Goal: Task Accomplishment & Management: Complete application form

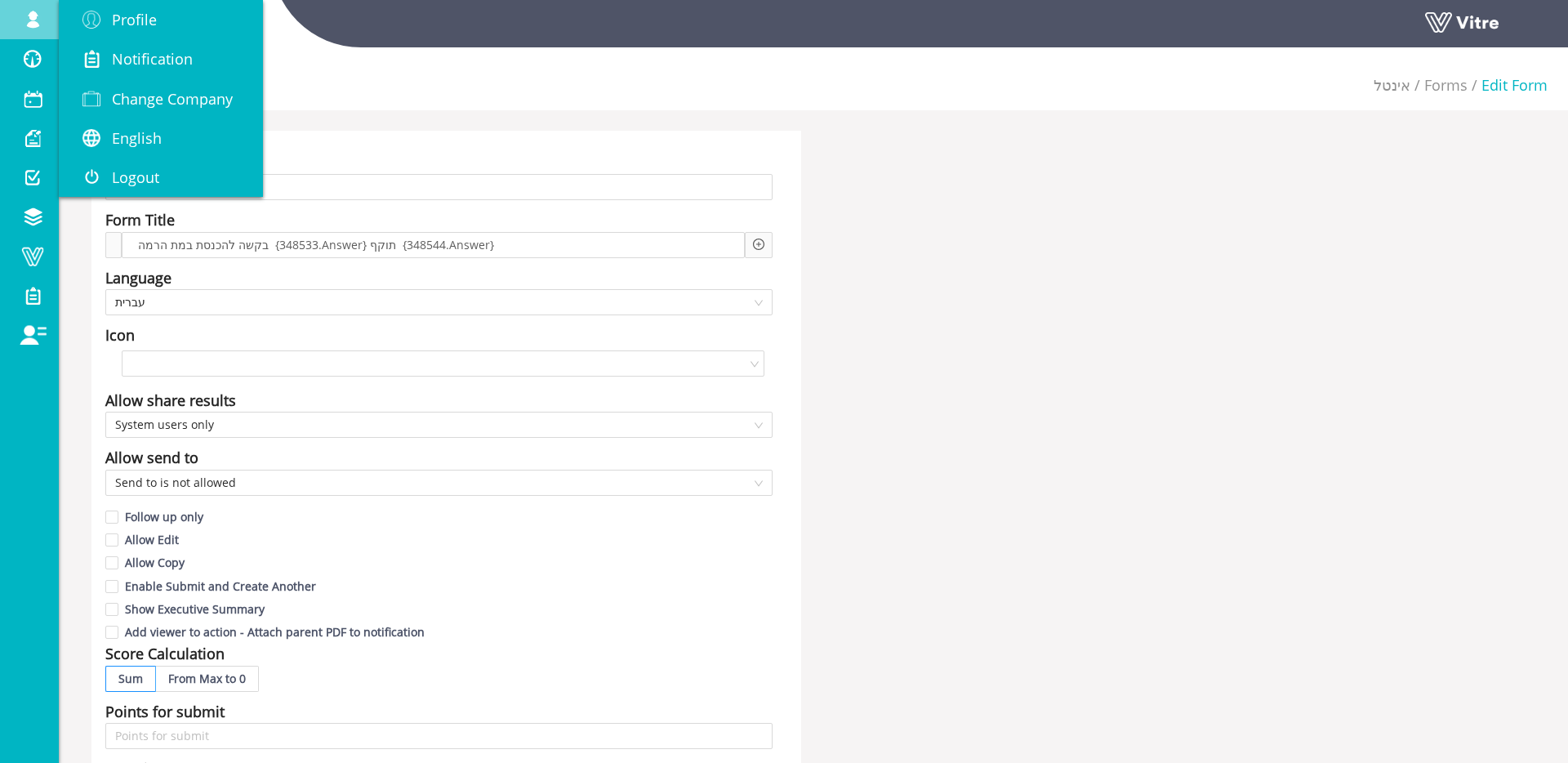
click at [19, 16] on span at bounding box center [32, 19] width 41 height 20
click at [160, 82] on link "Change Company" at bounding box center [161, 98] width 204 height 39
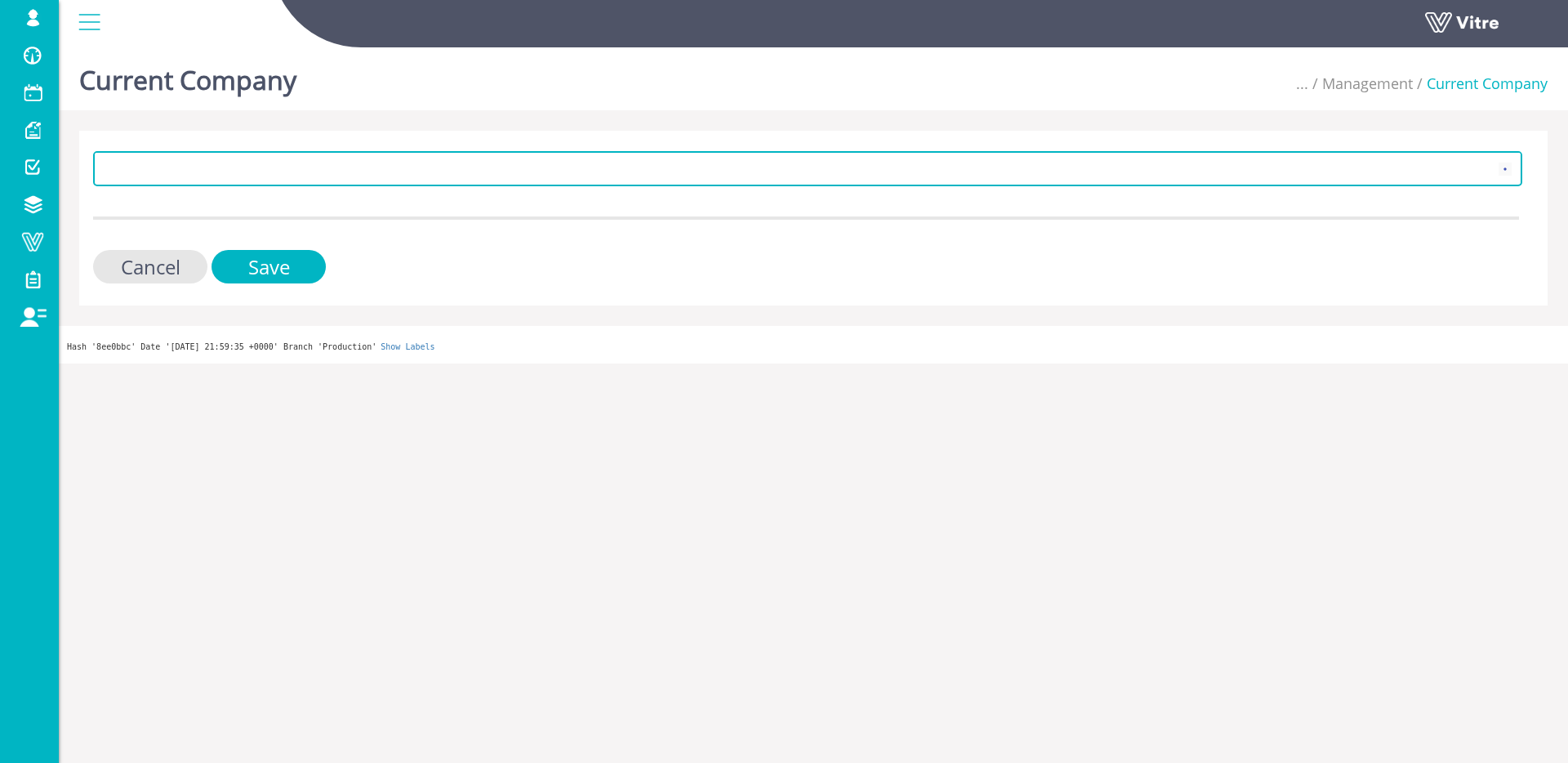
click at [173, 173] on span at bounding box center [793, 168] width 1394 height 30
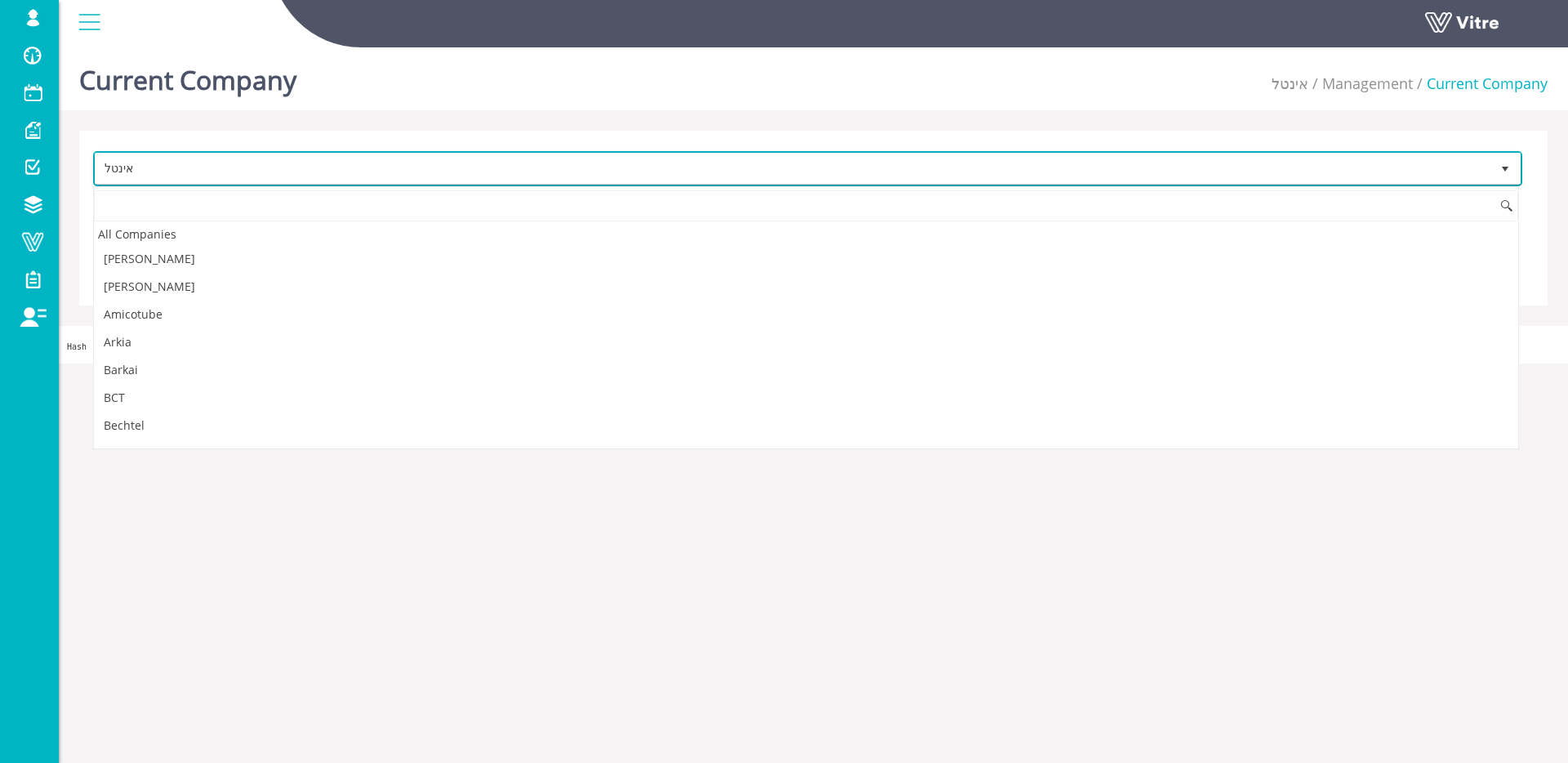
scroll to position [2465, 0]
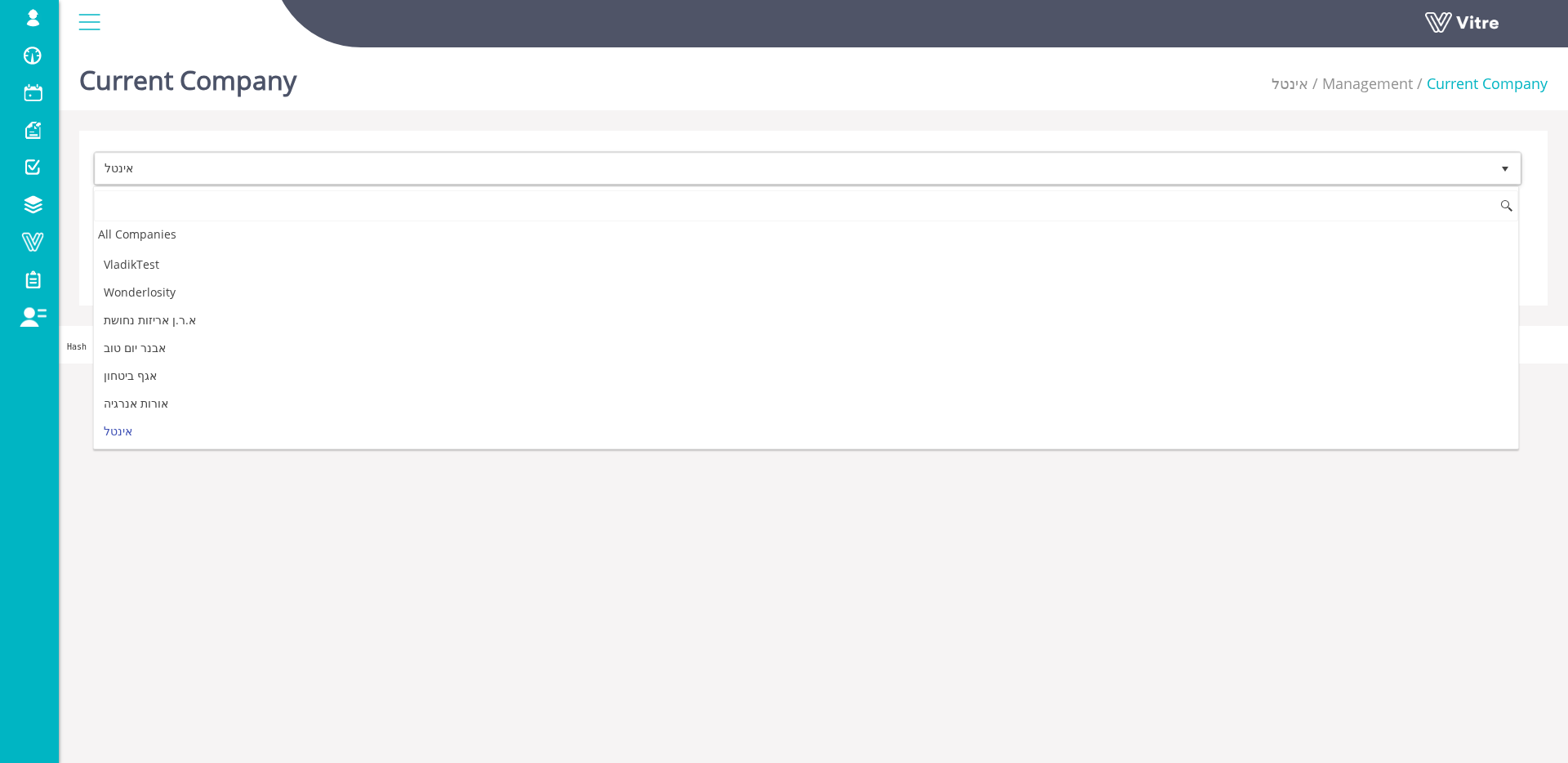
click at [172, 193] on input at bounding box center [805, 205] width 1424 height 31
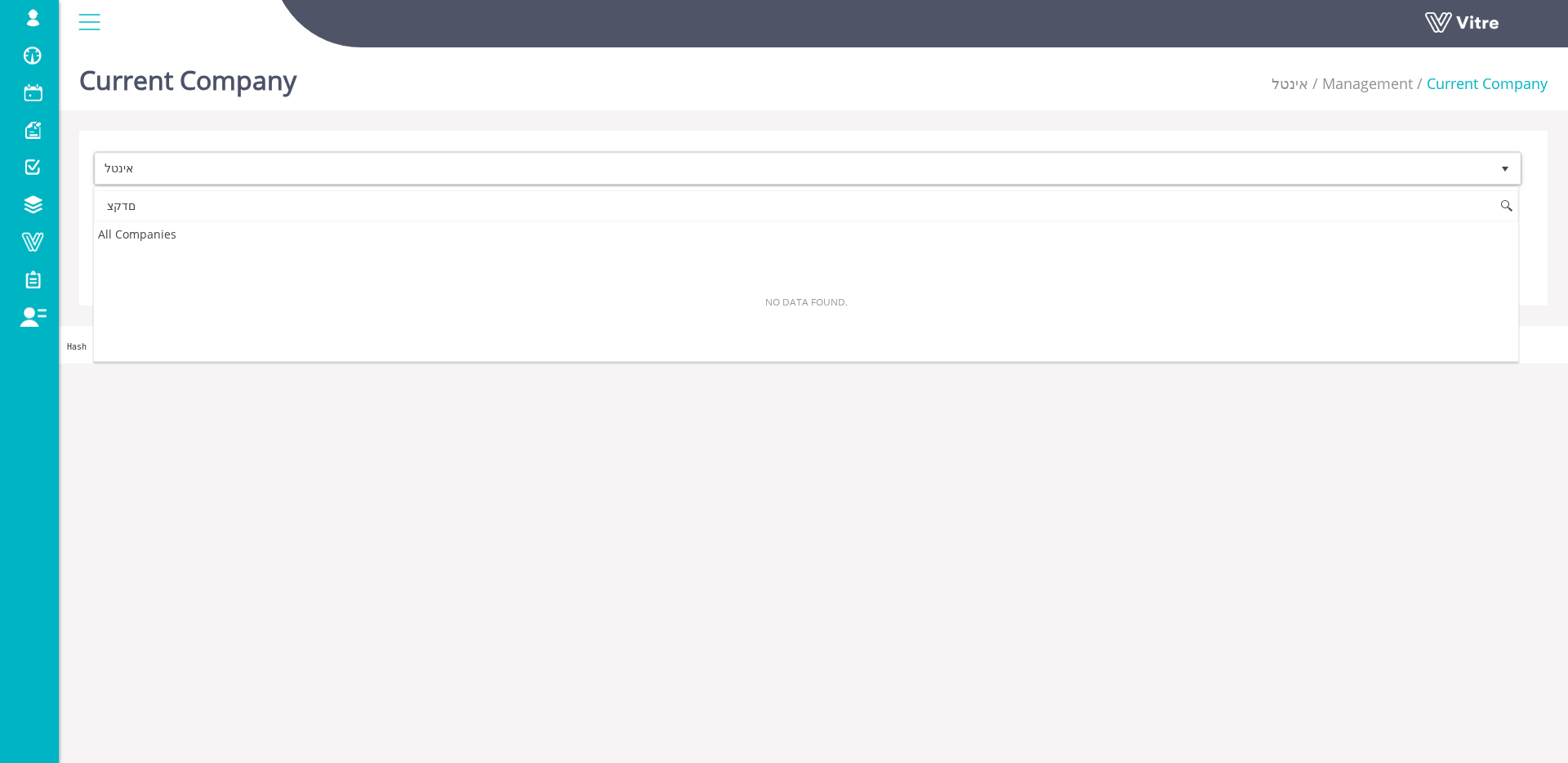
scroll to position [0, 0]
type input "ם"
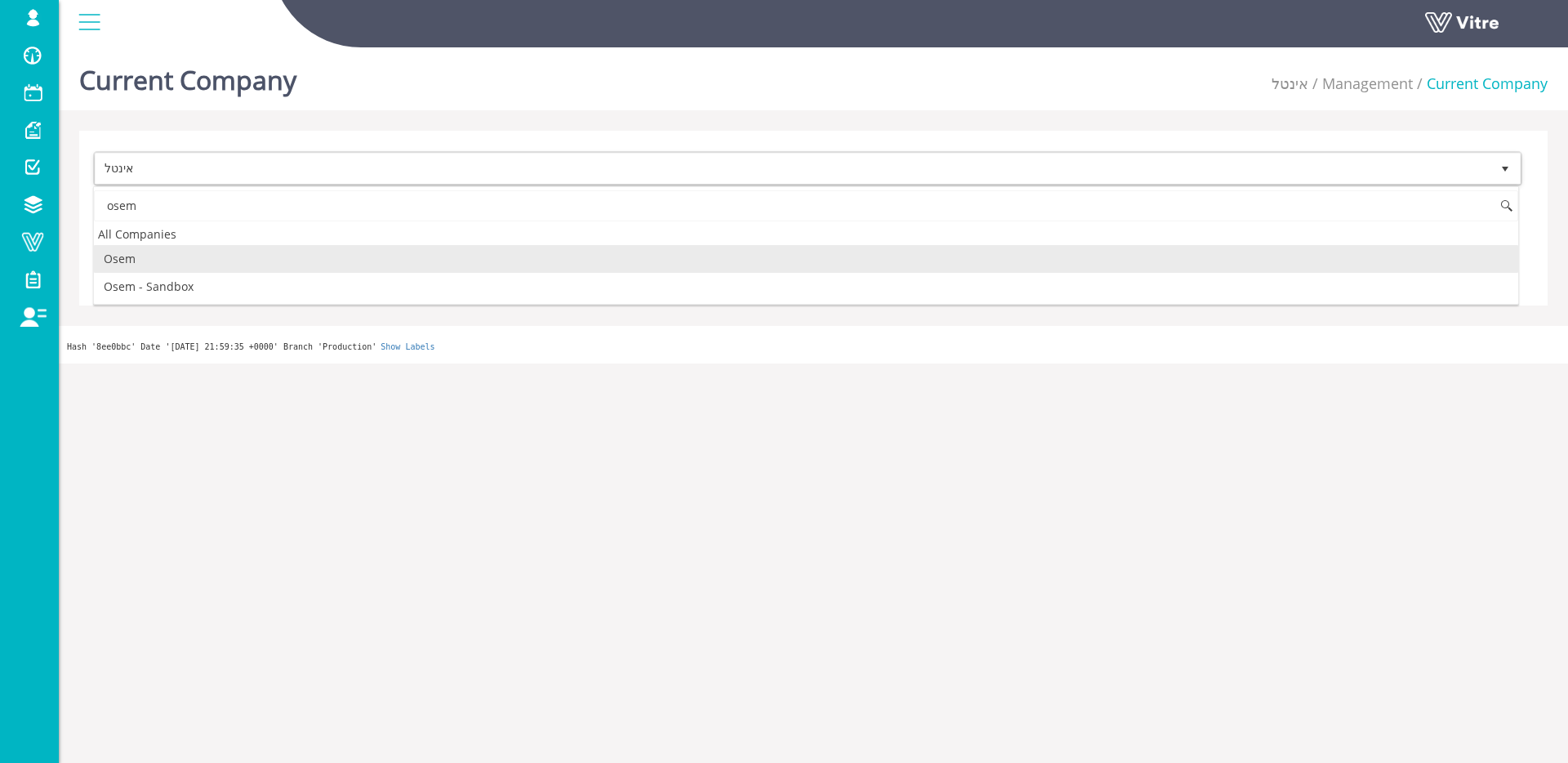
click at [184, 260] on li "Osem" at bounding box center [805, 258] width 1424 height 28
type input "osem"
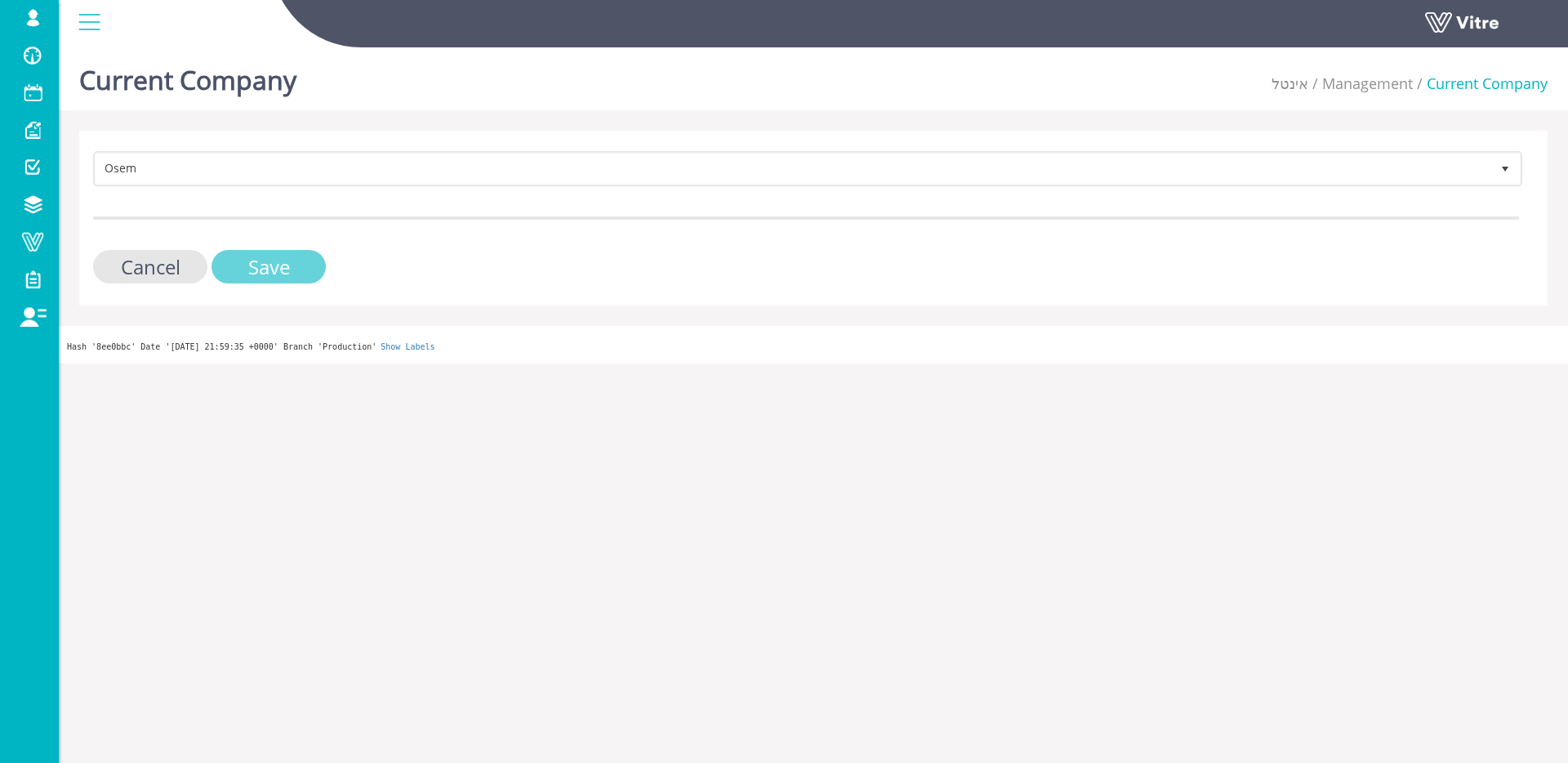
click at [284, 271] on input "Save" at bounding box center [268, 266] width 115 height 33
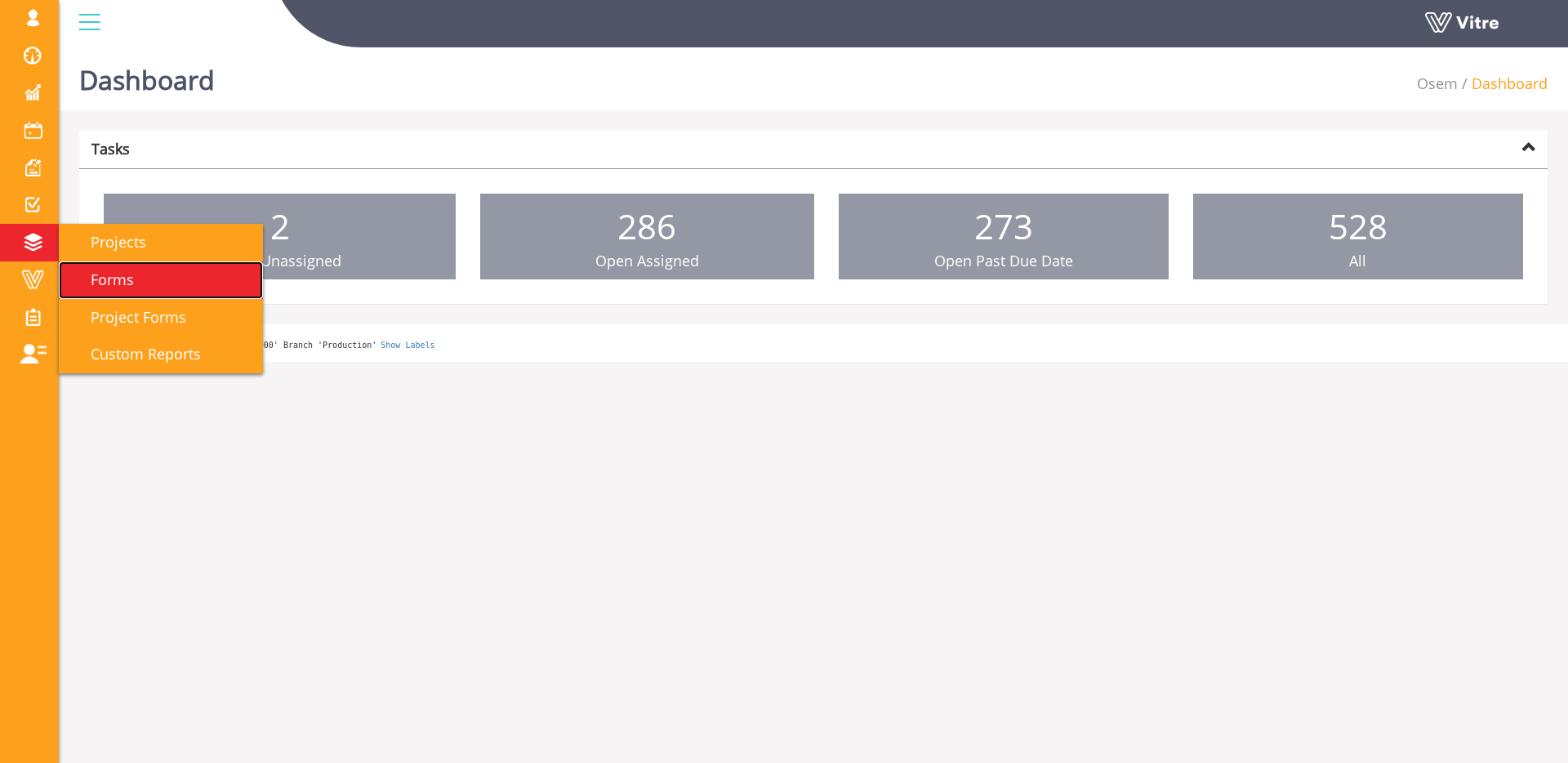
click at [148, 267] on link "Forms" at bounding box center [161, 280] width 204 height 37
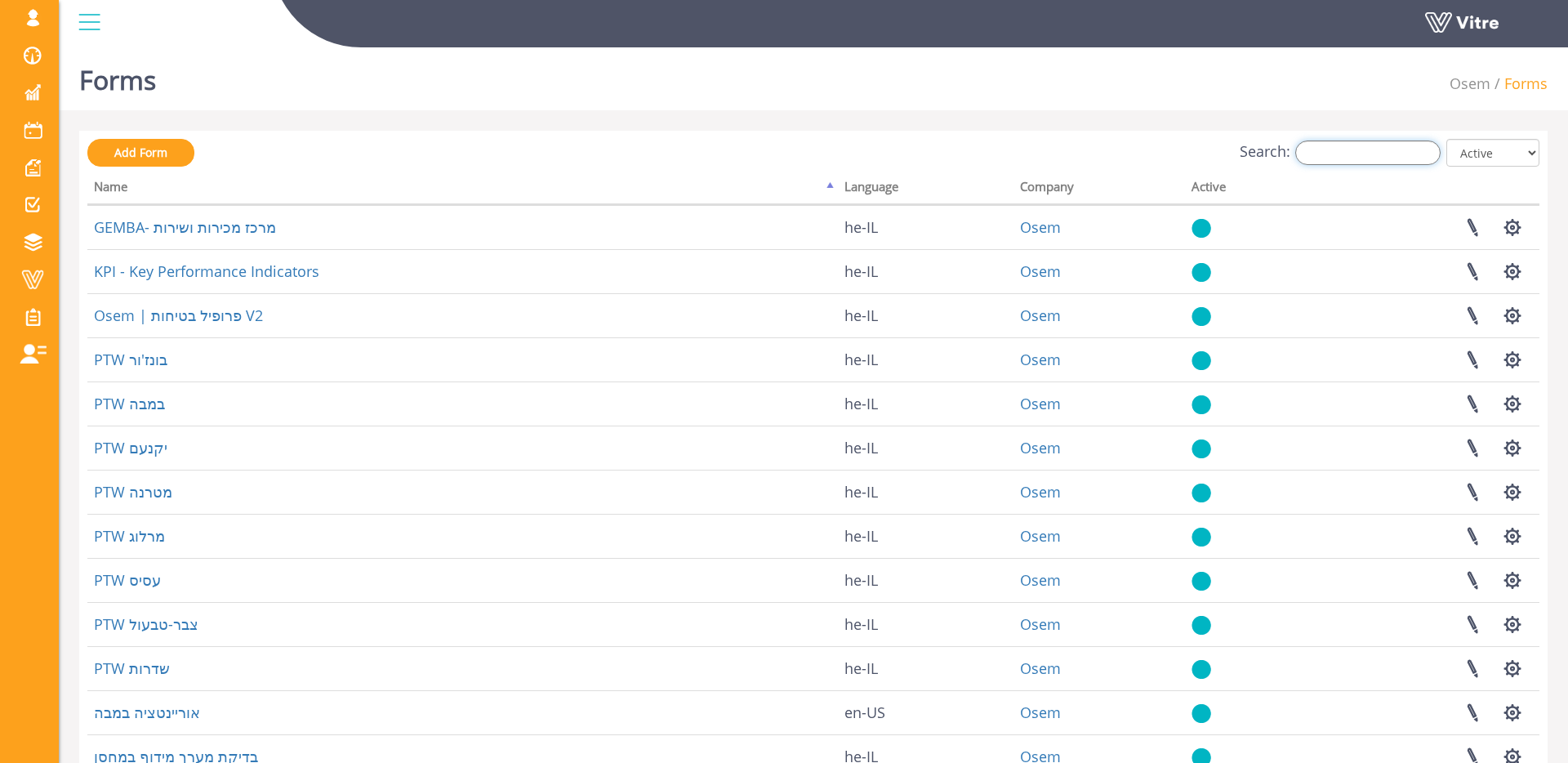
click at [1388, 152] on input "Search:" at bounding box center [1367, 153] width 145 height 25
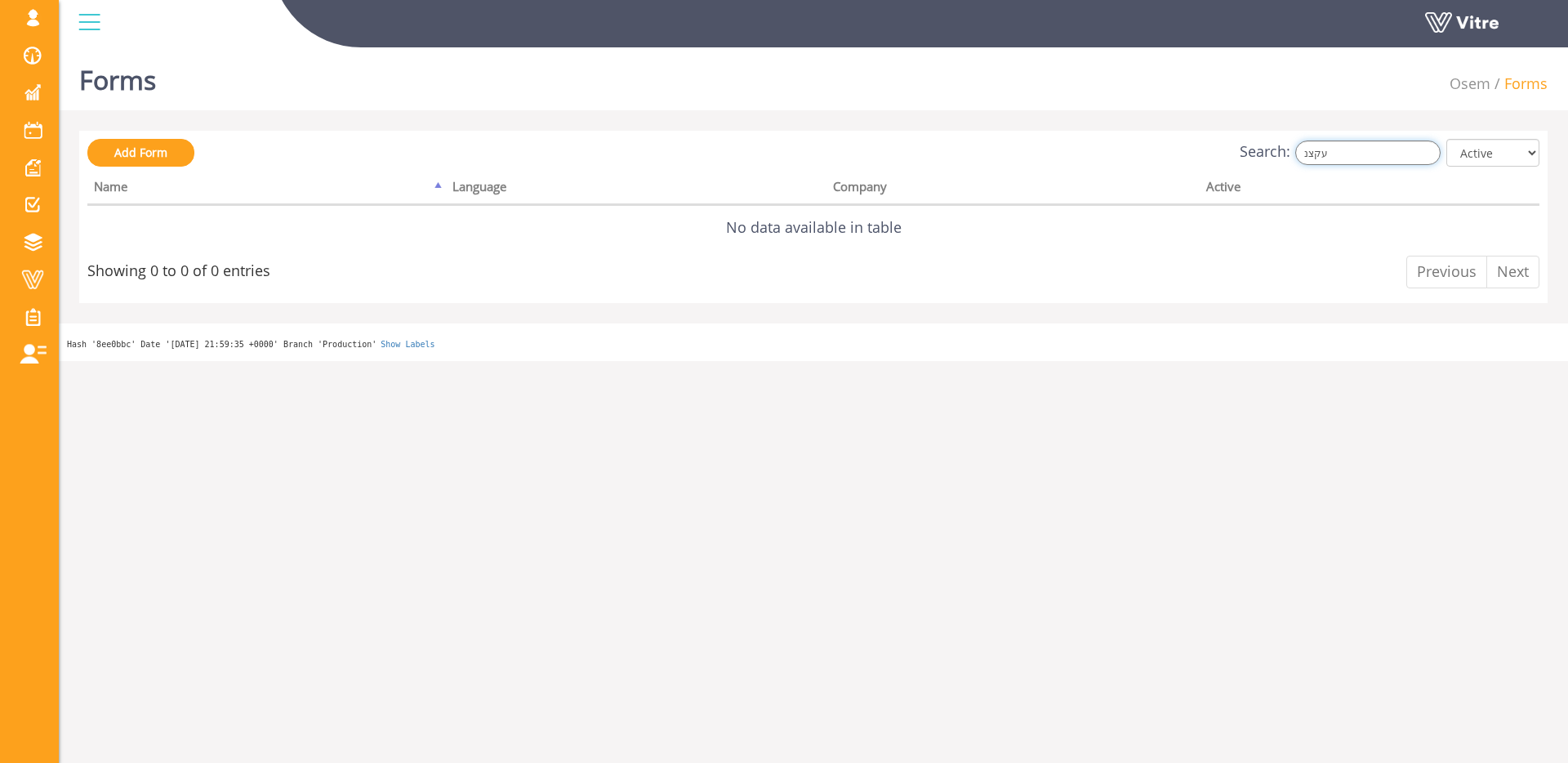
click at [1388, 148] on input "עקצנ" at bounding box center [1367, 153] width 145 height 25
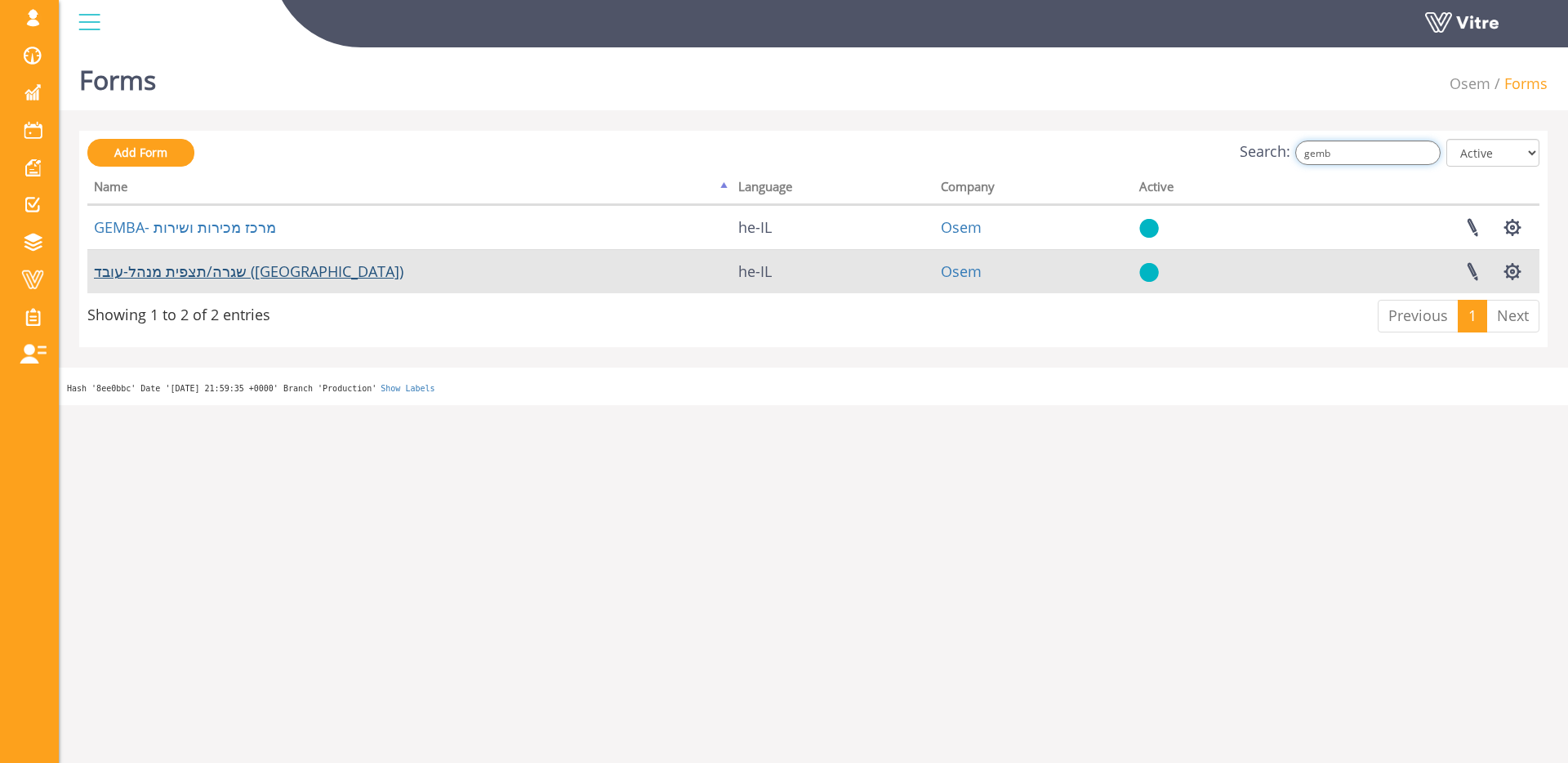
type input "gemb"
click at [180, 277] on link "שגרה/תצפית מנהל-עובד ([GEOGRAPHIC_DATA])" at bounding box center [248, 271] width 309 height 20
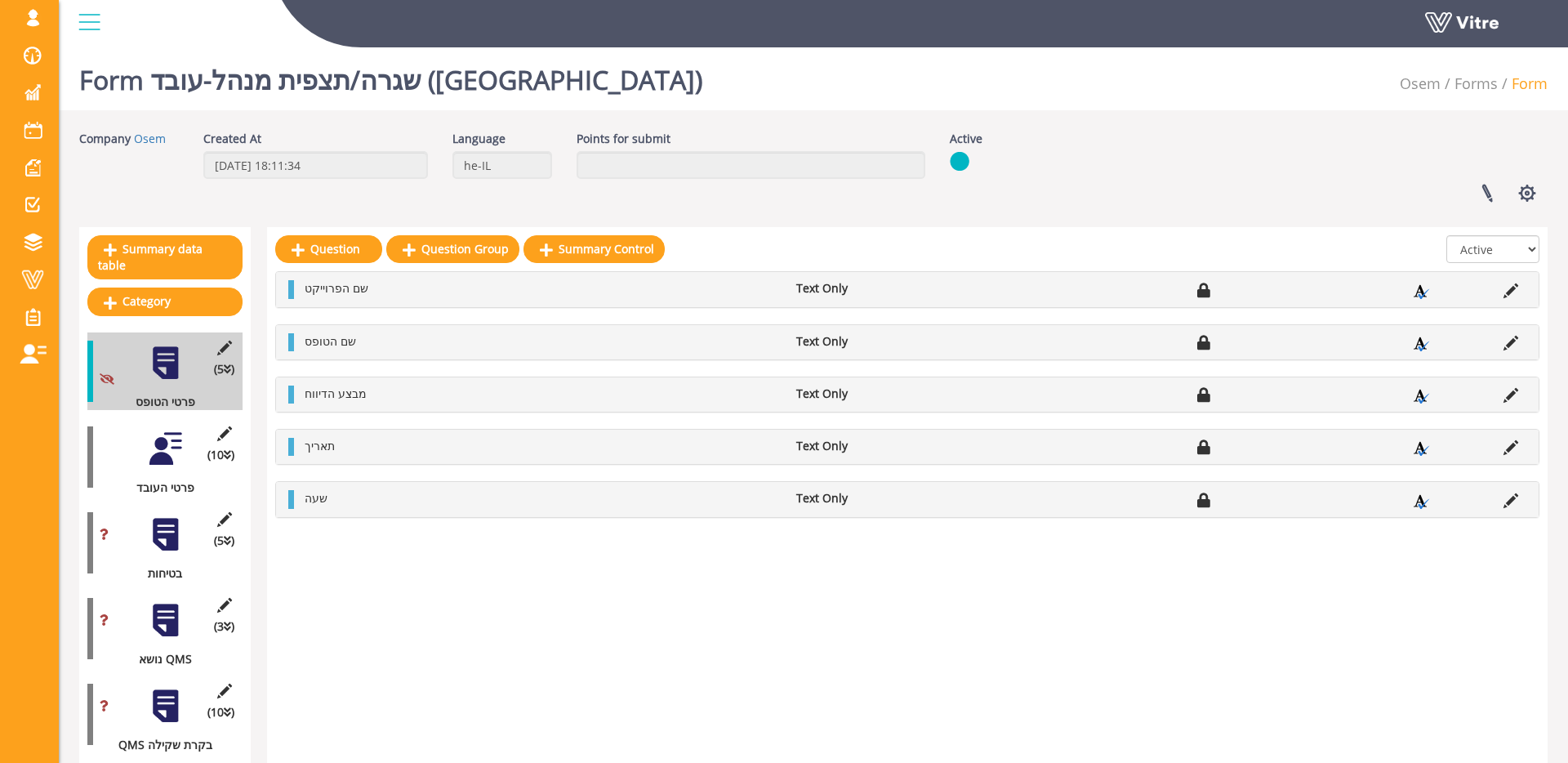
click at [172, 438] on div at bounding box center [165, 449] width 36 height 36
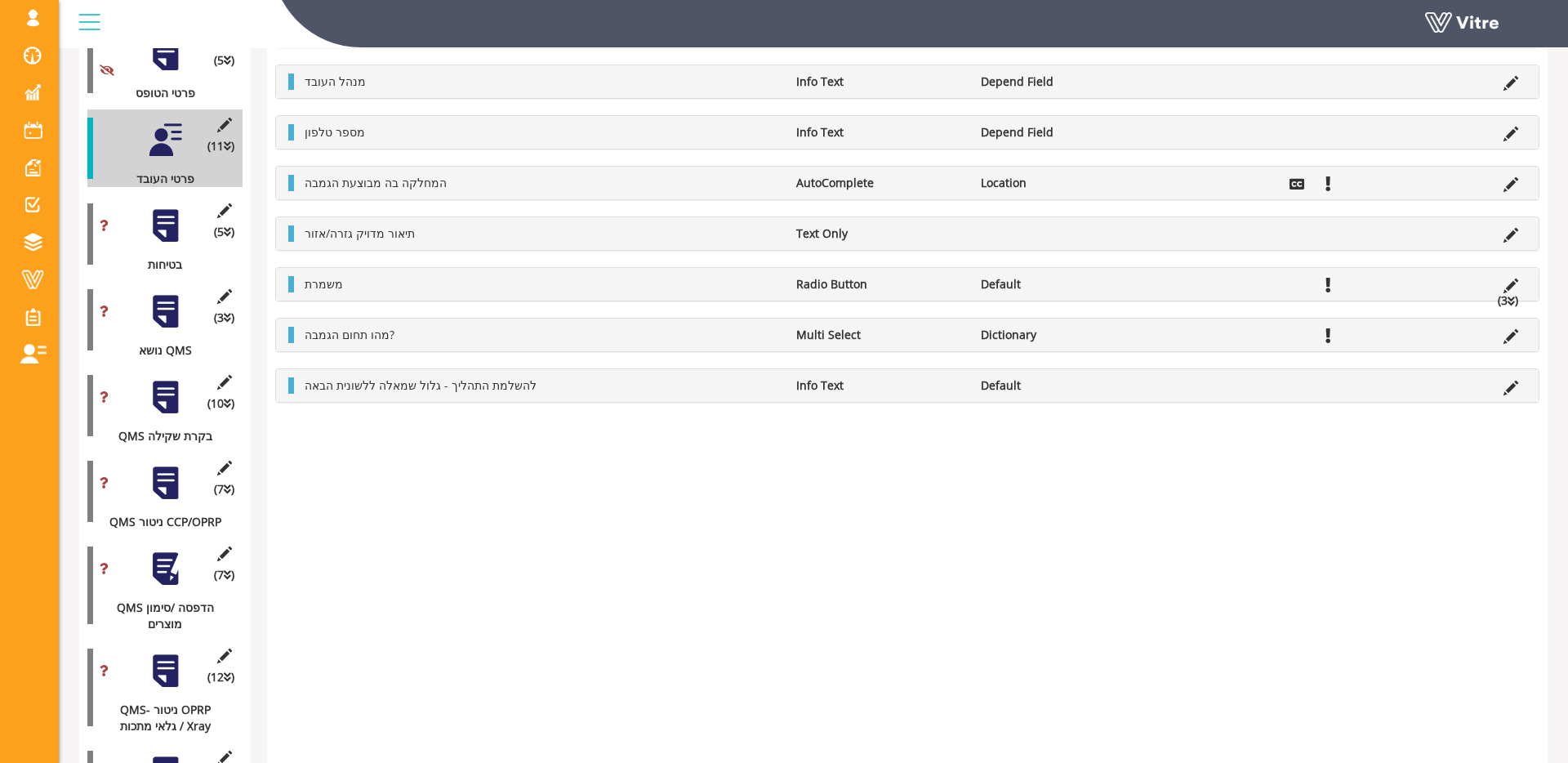
scroll to position [436, 0]
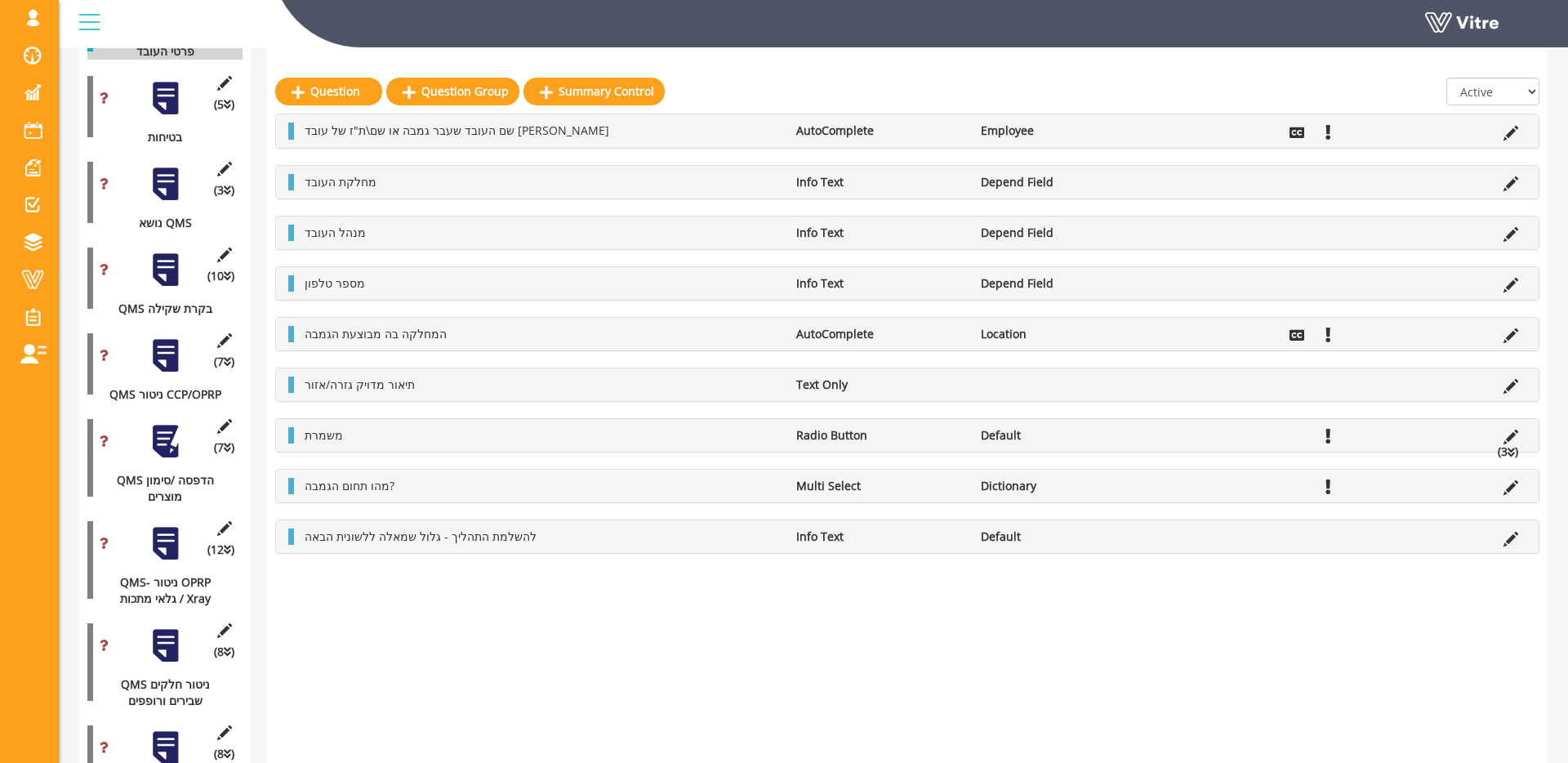
click at [169, 453] on div at bounding box center [165, 441] width 36 height 36
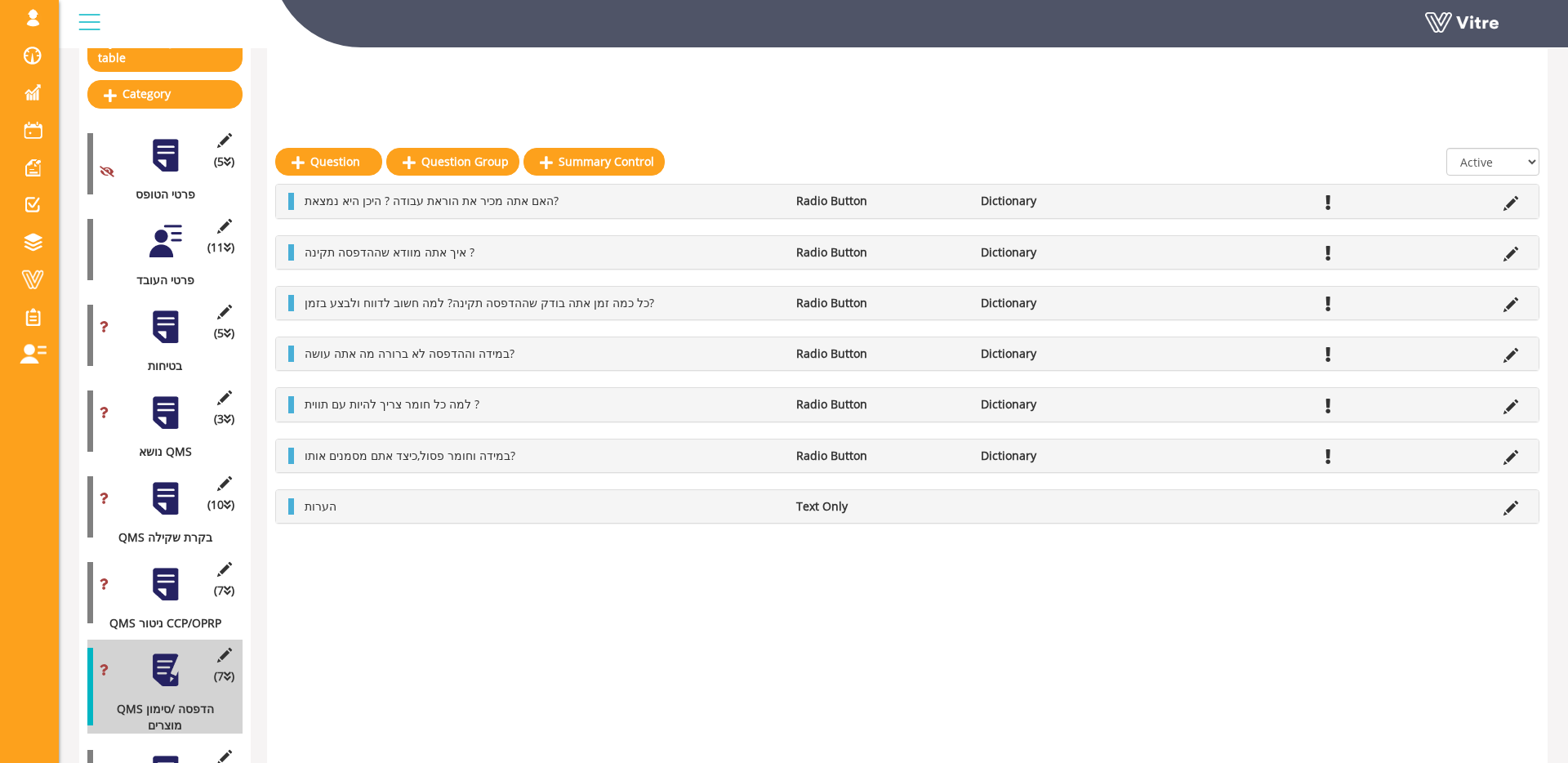
scroll to position [185, 0]
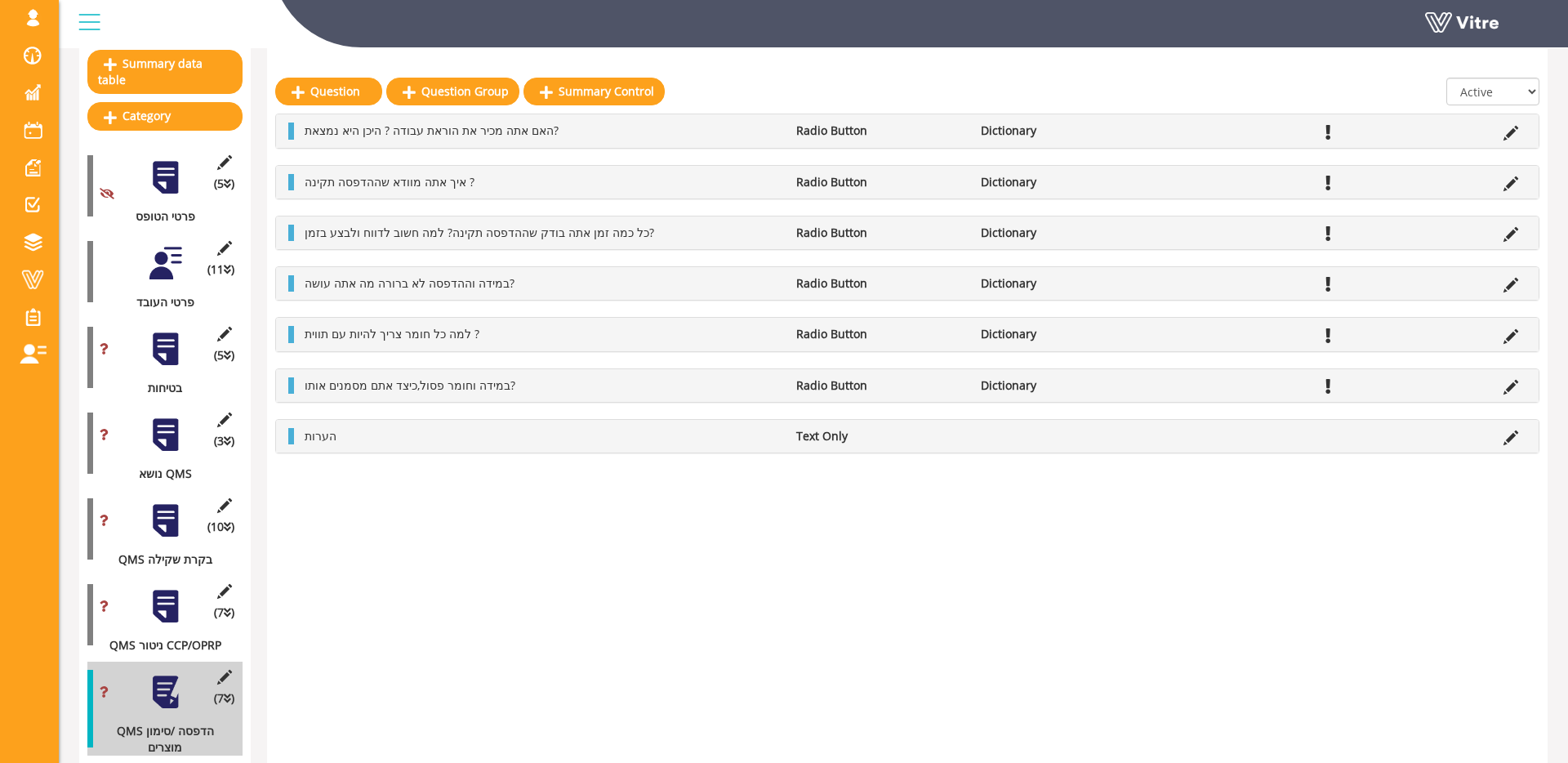
click at [166, 440] on div at bounding box center [165, 434] width 36 height 36
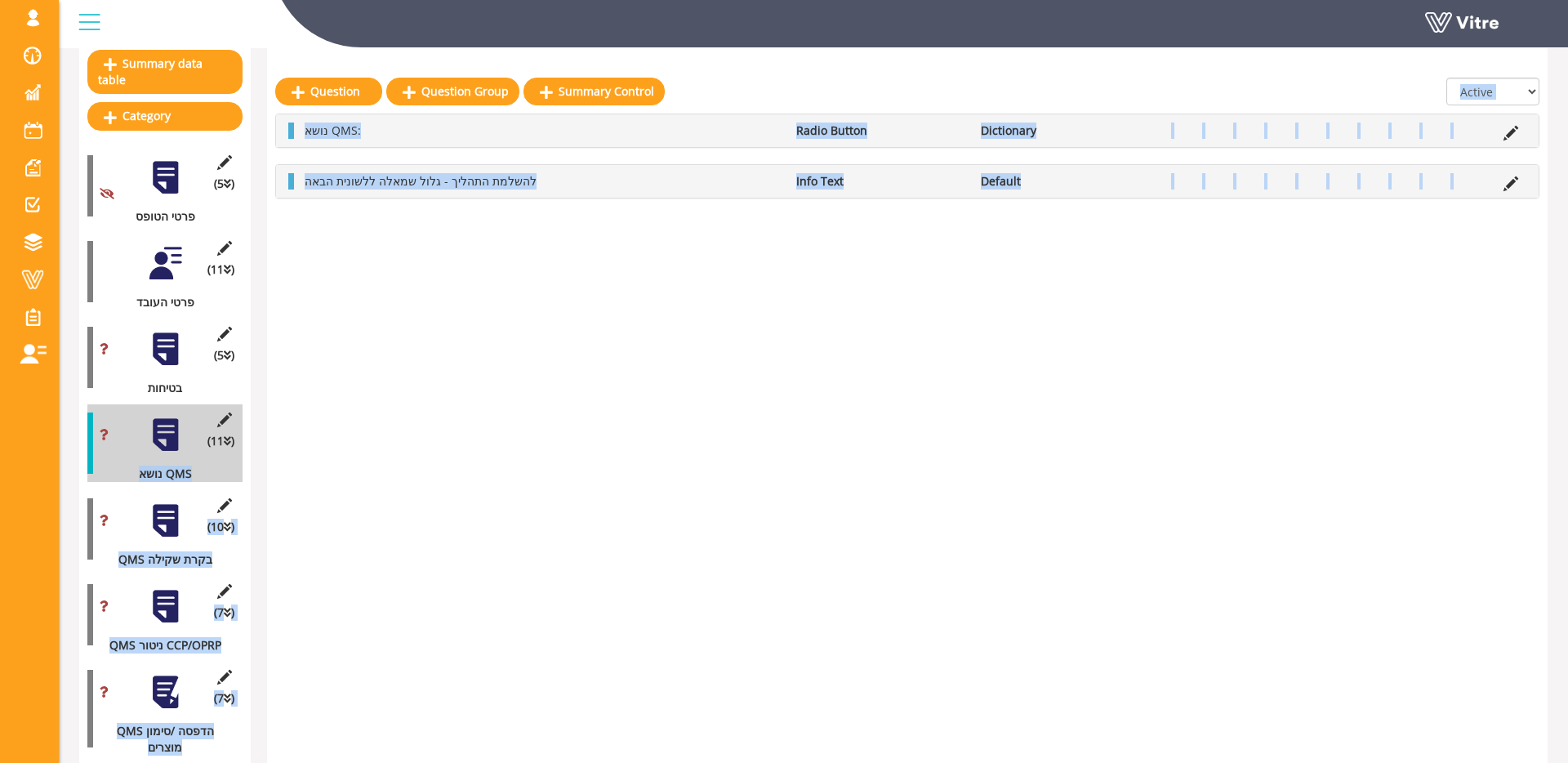
drag, startPoint x: 136, startPoint y: 474, endPoint x: 315, endPoint y: 476, distance: 179.0
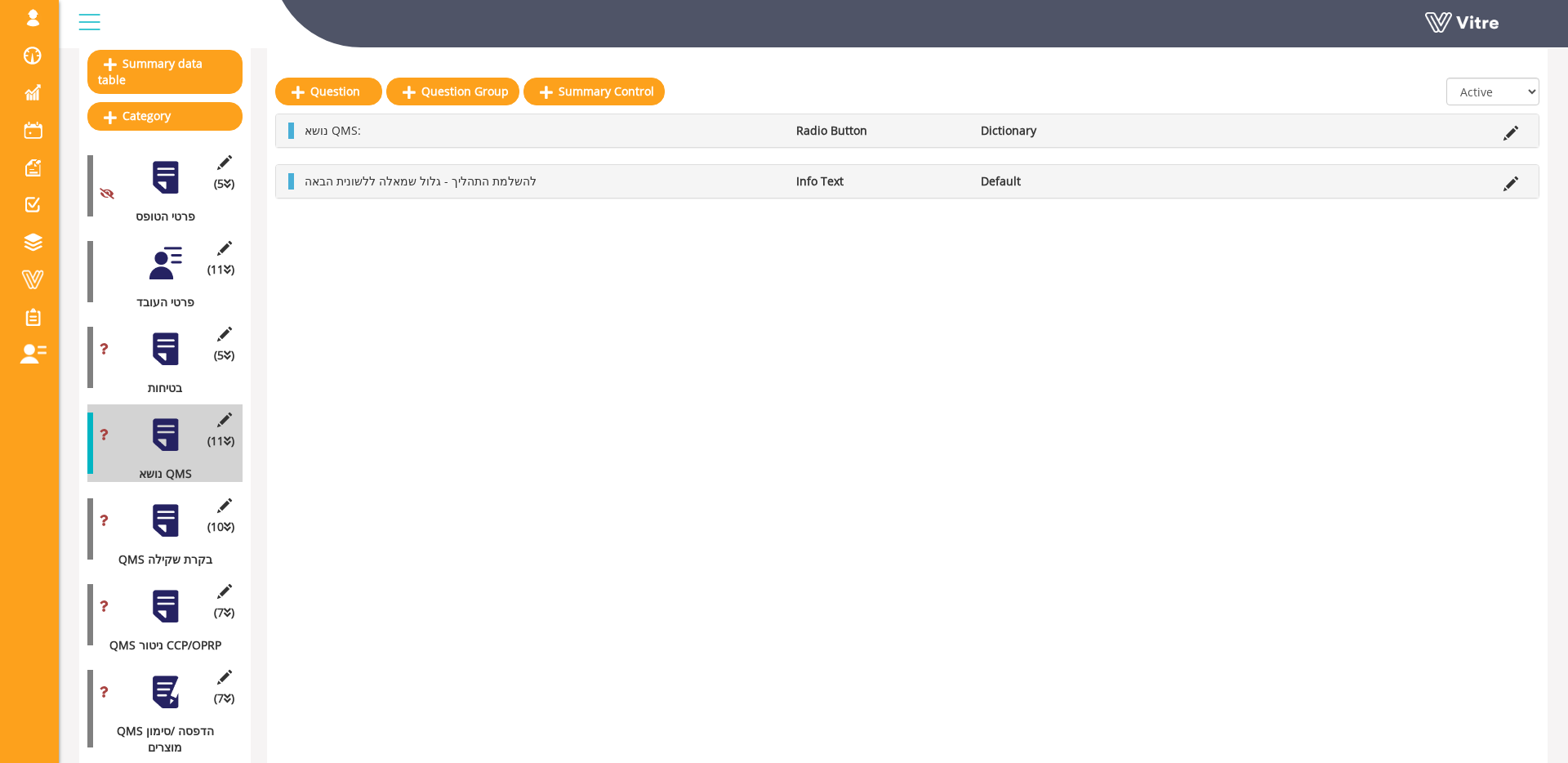
drag, startPoint x: 305, startPoint y: 131, endPoint x: 347, endPoint y: 132, distance: 42.0
click at [347, 132] on li "נושא QMS:" at bounding box center [541, 130] width 492 height 16
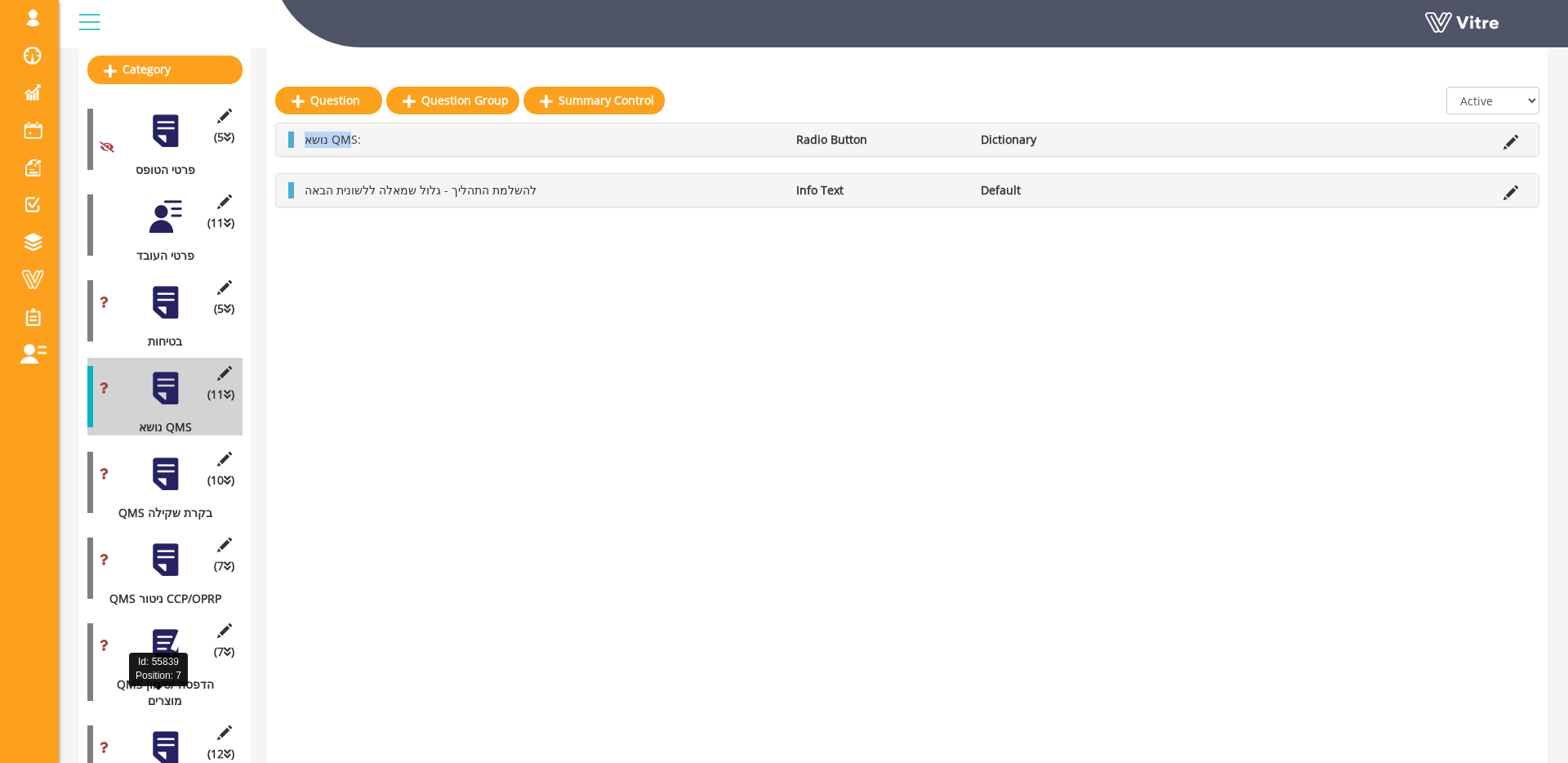
scroll to position [241, 0]
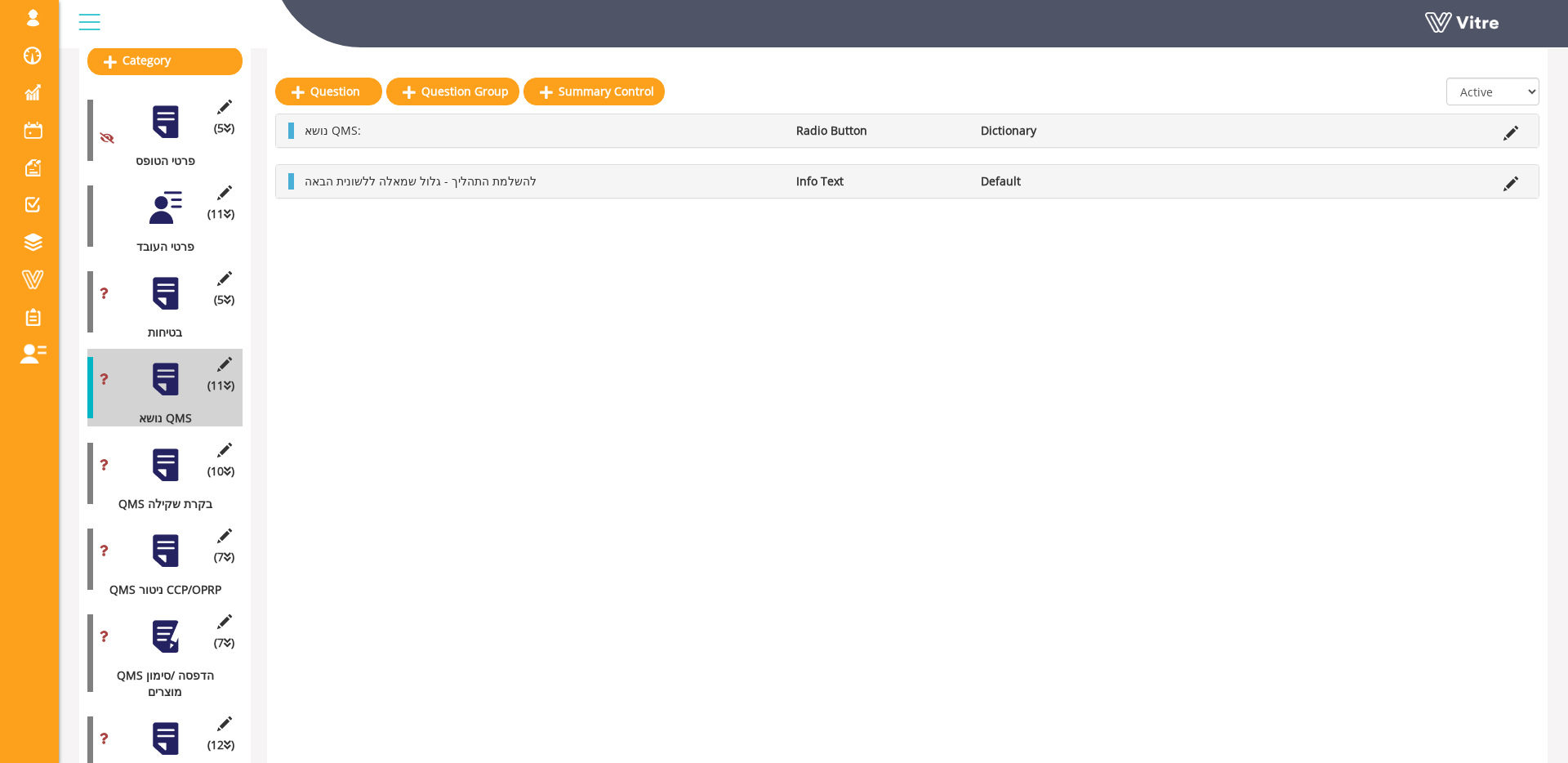
click at [175, 538] on div at bounding box center [165, 550] width 36 height 36
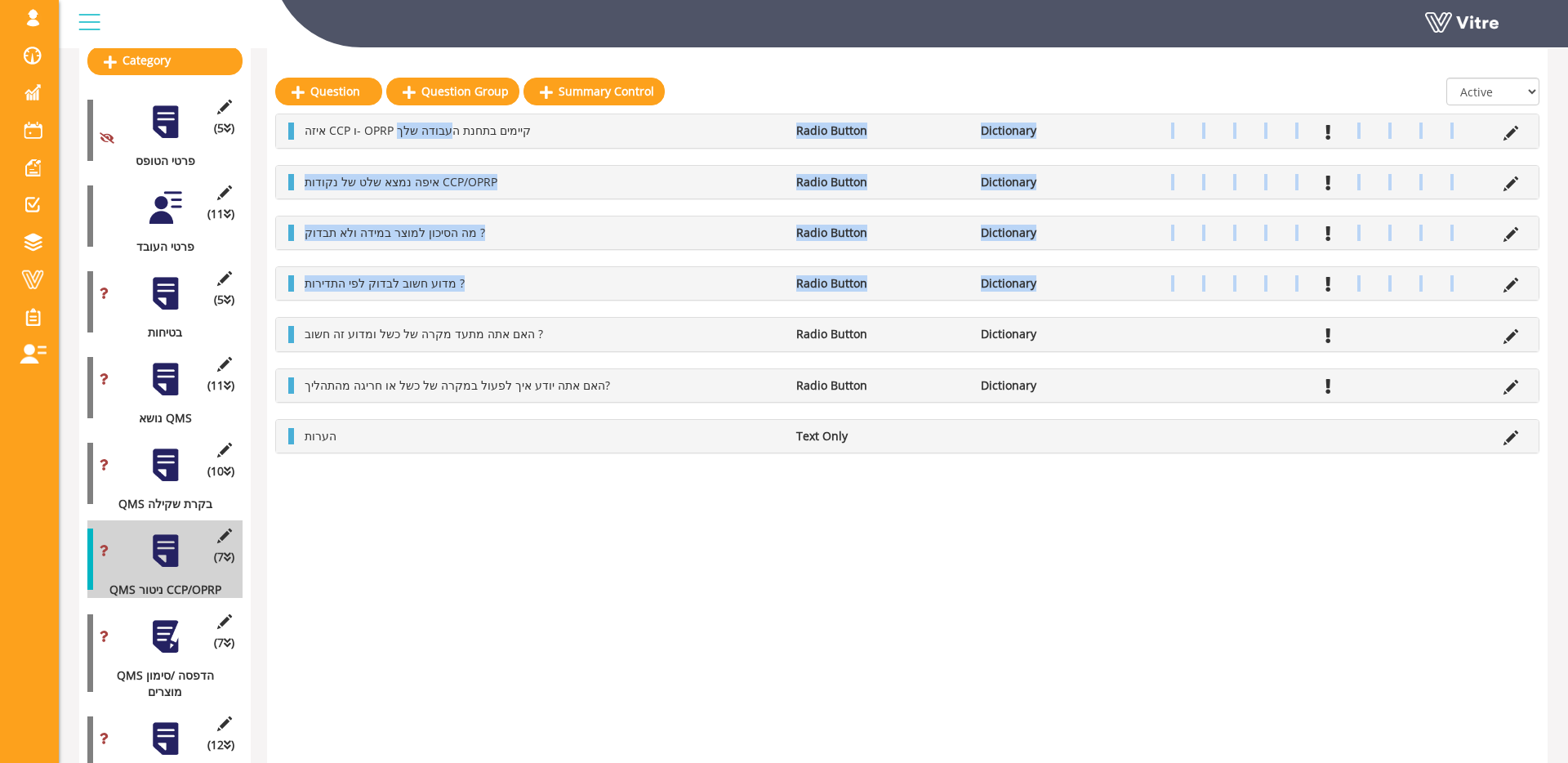
drag, startPoint x: 455, startPoint y: 127, endPoint x: 439, endPoint y: 314, distance: 187.7
click at [439, 314] on div "איזה CCP ו- OPRP קיימים בתחנת העבודה שלך Radio Button Dictionary איפה נמצא שלט …" at bounding box center [906, 284] width 1263 height 340
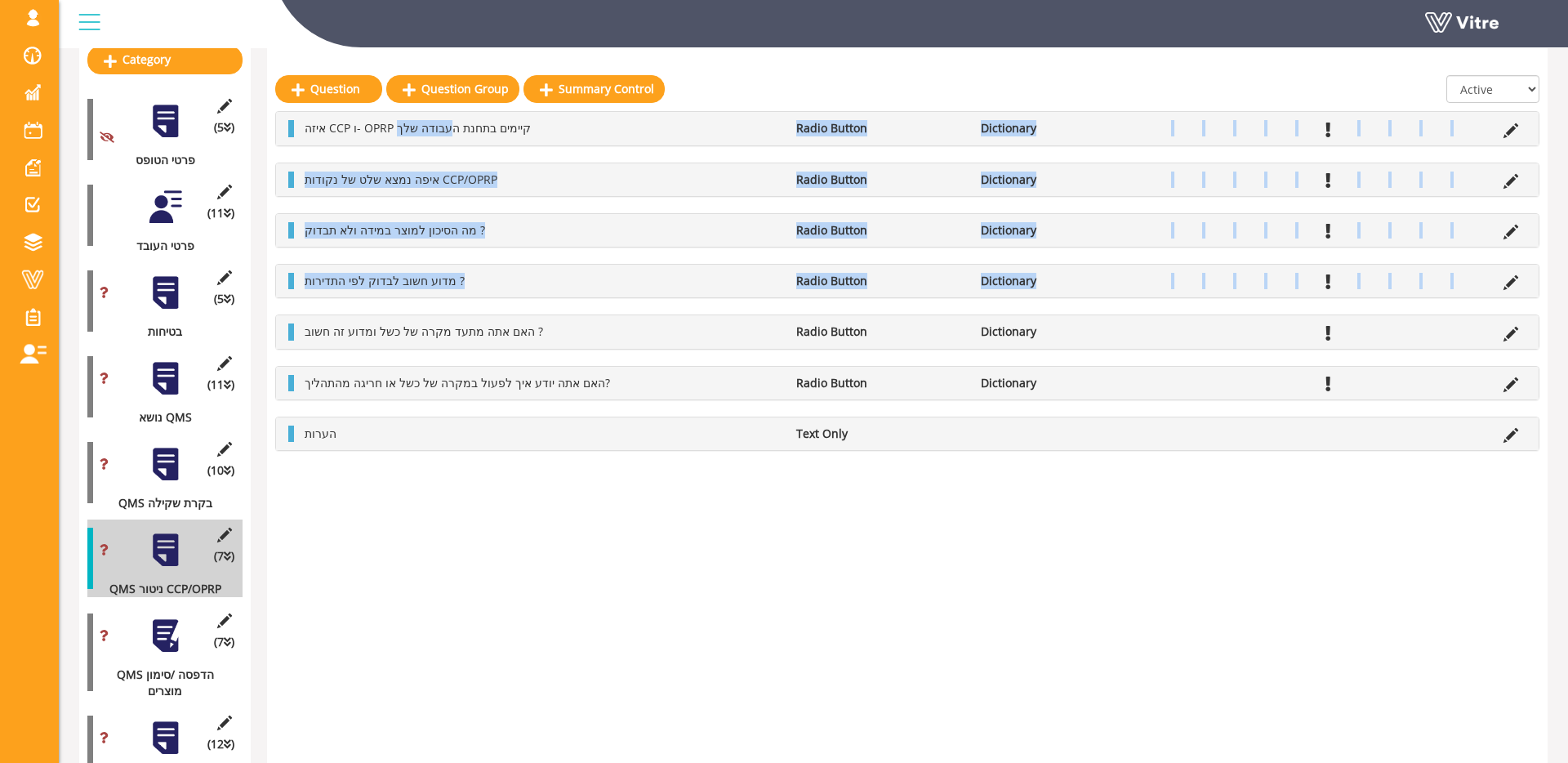
scroll to position [240, 0]
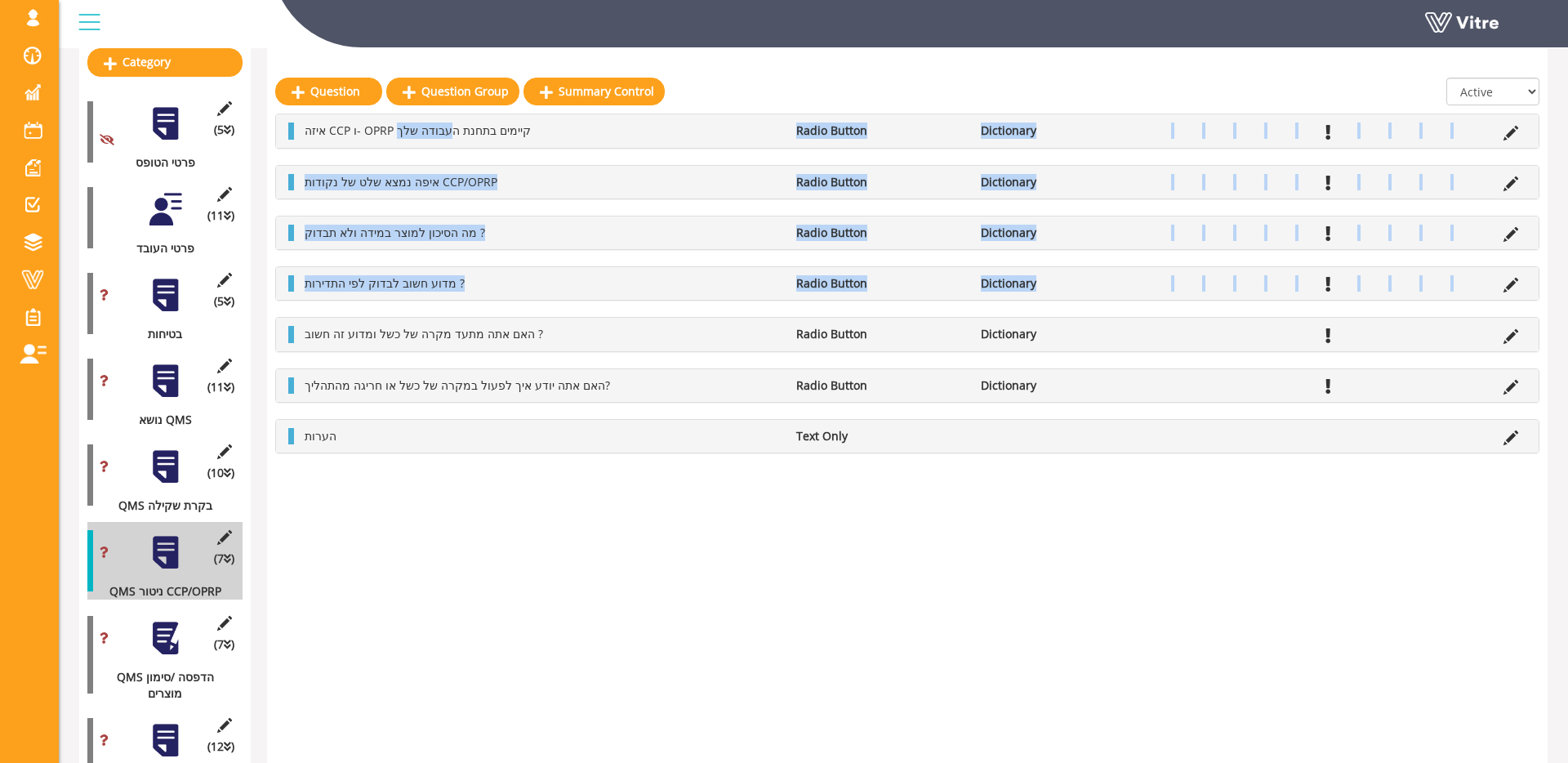
click at [932, 168] on div "איפה נמצא שלט של נקודות CCP/OPRP Radio Button Dictionary" at bounding box center [907, 182] width 1262 height 32
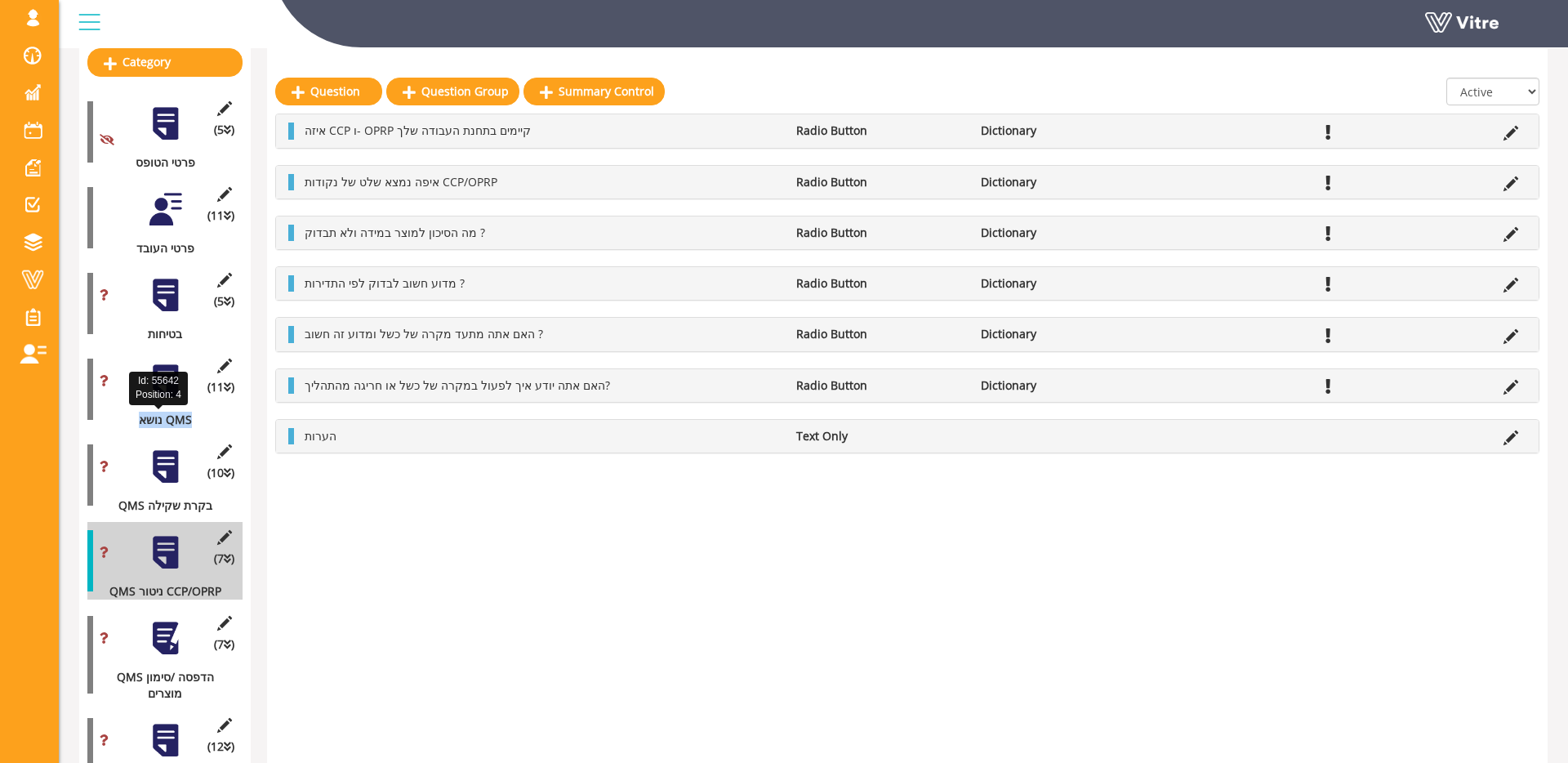
click at [190, 421] on div "נושא QMS" at bounding box center [159, 419] width 143 height 16
click at [203, 419] on div "נושא QMS" at bounding box center [159, 419] width 143 height 16
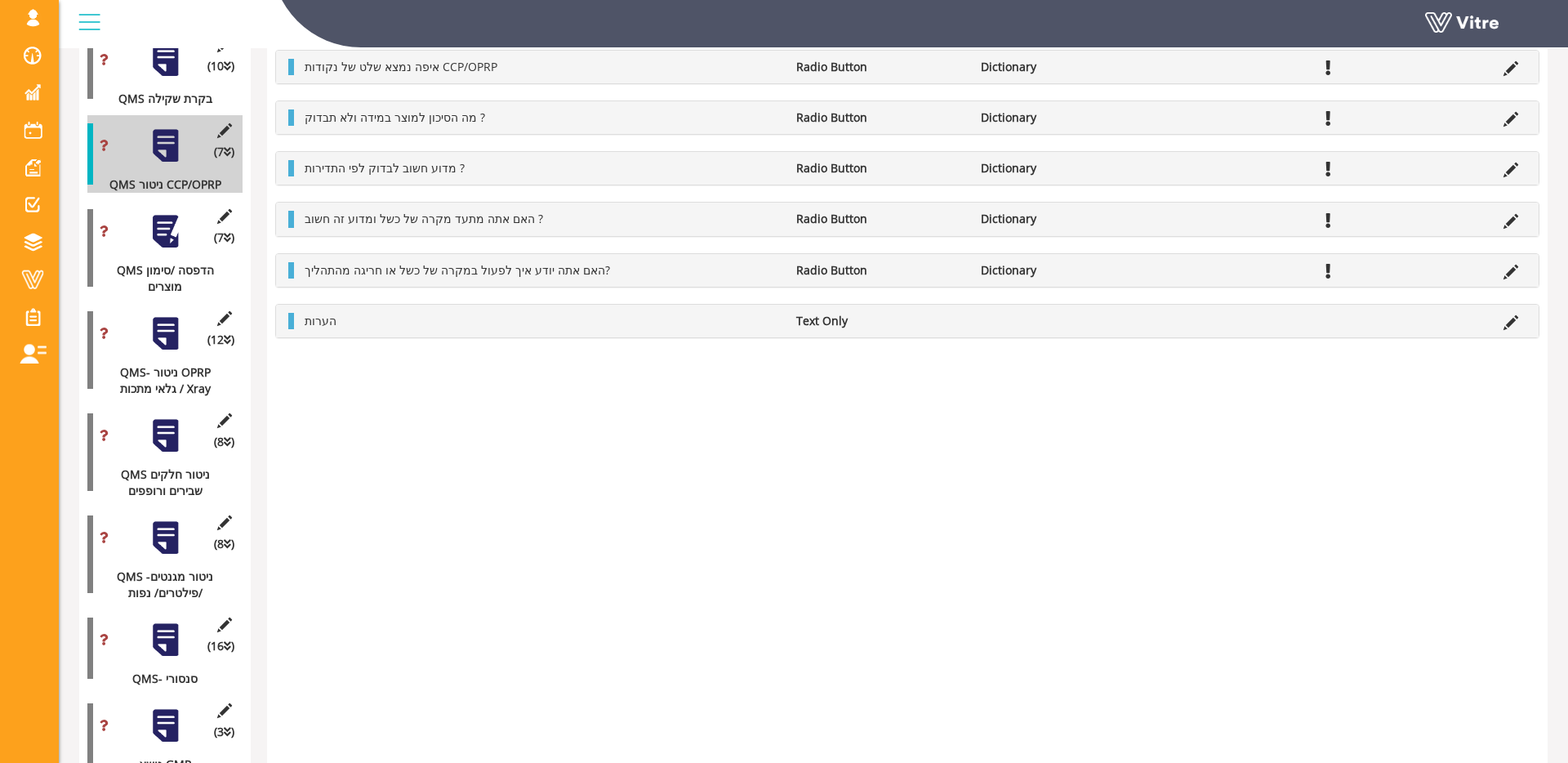
scroll to position [423, 0]
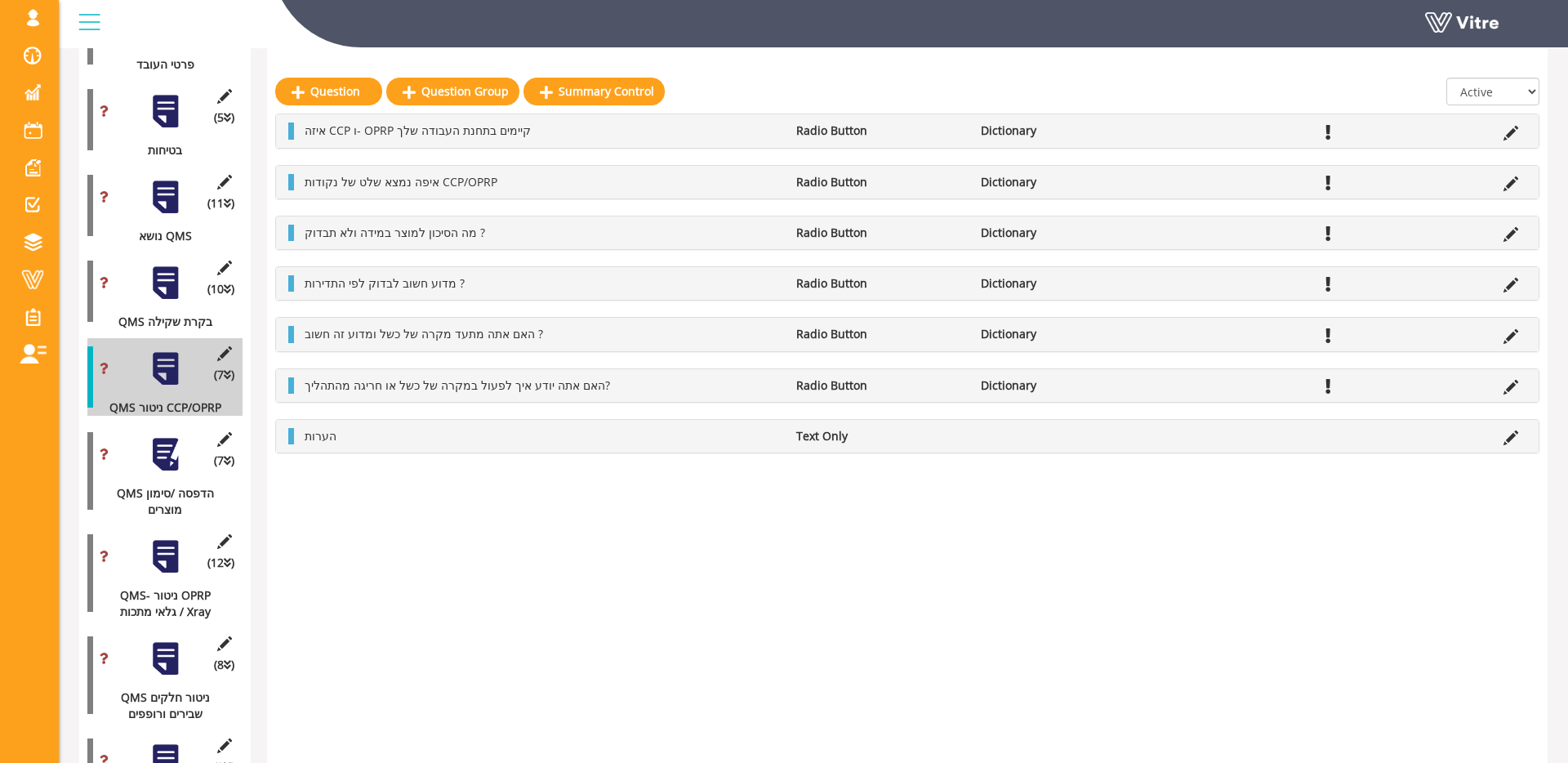
click at [164, 461] on div at bounding box center [165, 455] width 36 height 36
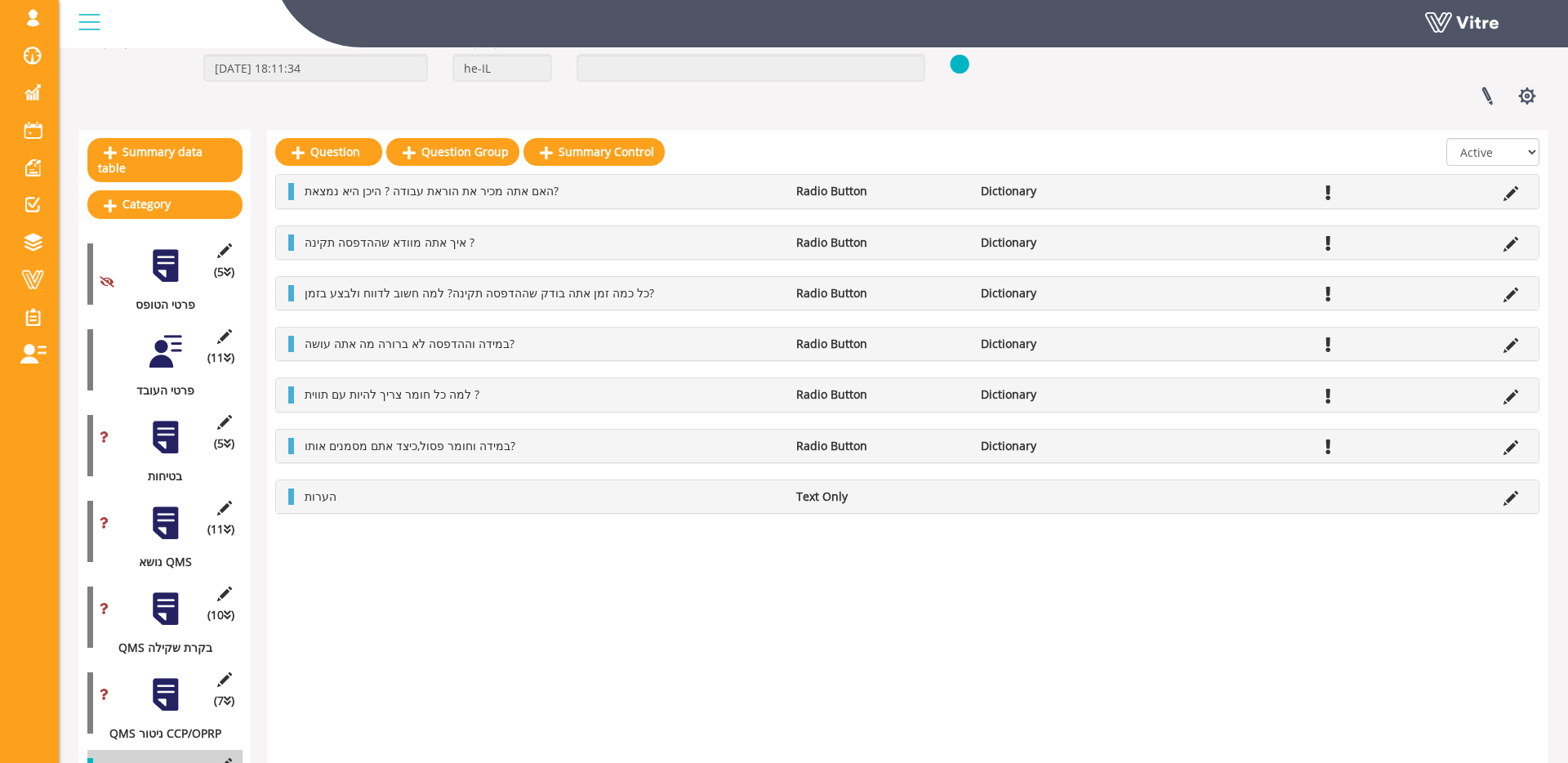
scroll to position [94, 0]
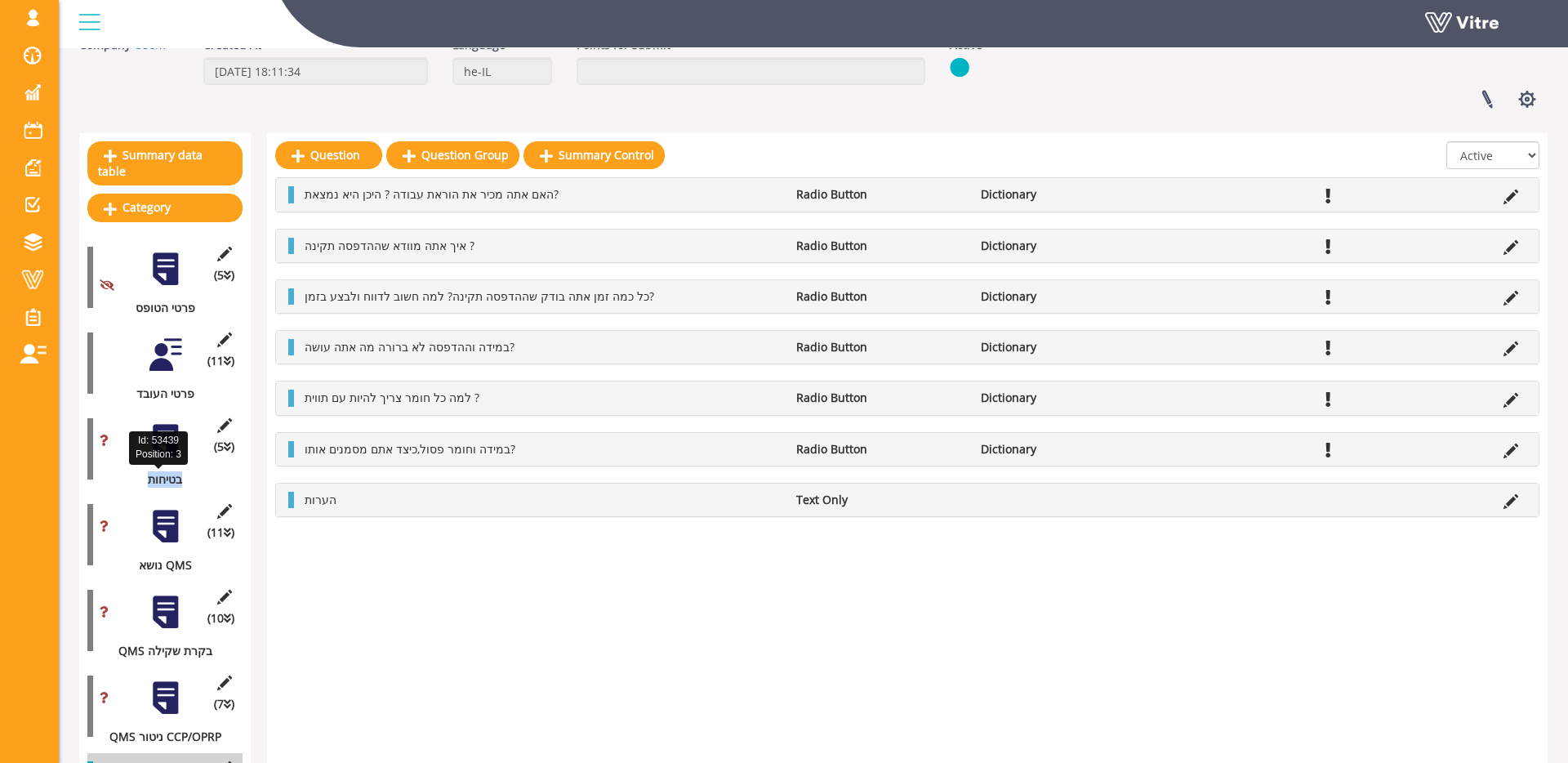
drag, startPoint x: 133, startPoint y: 480, endPoint x: 198, endPoint y: 479, distance: 65.0
click at [197, 479] on div "בטיחות" at bounding box center [159, 478] width 143 height 16
click at [201, 477] on div "בטיחות" at bounding box center [159, 478] width 143 height 16
drag, startPoint x: 143, startPoint y: 480, endPoint x: 197, endPoint y: 477, distance: 54.1
click at [197, 477] on div "בטיחות" at bounding box center [159, 478] width 143 height 16
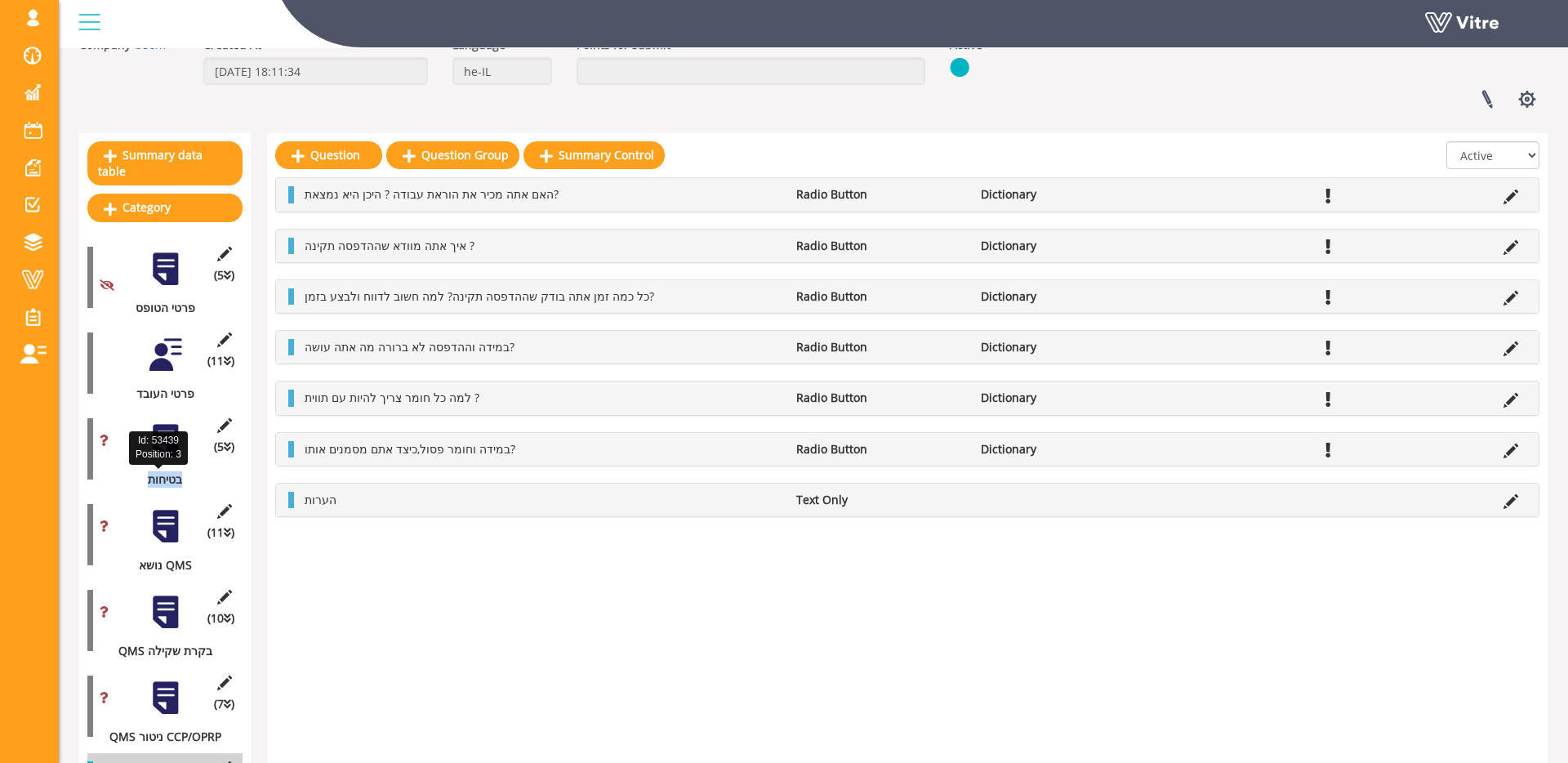
click at [221, 474] on div "בטיחות" at bounding box center [159, 478] width 143 height 16
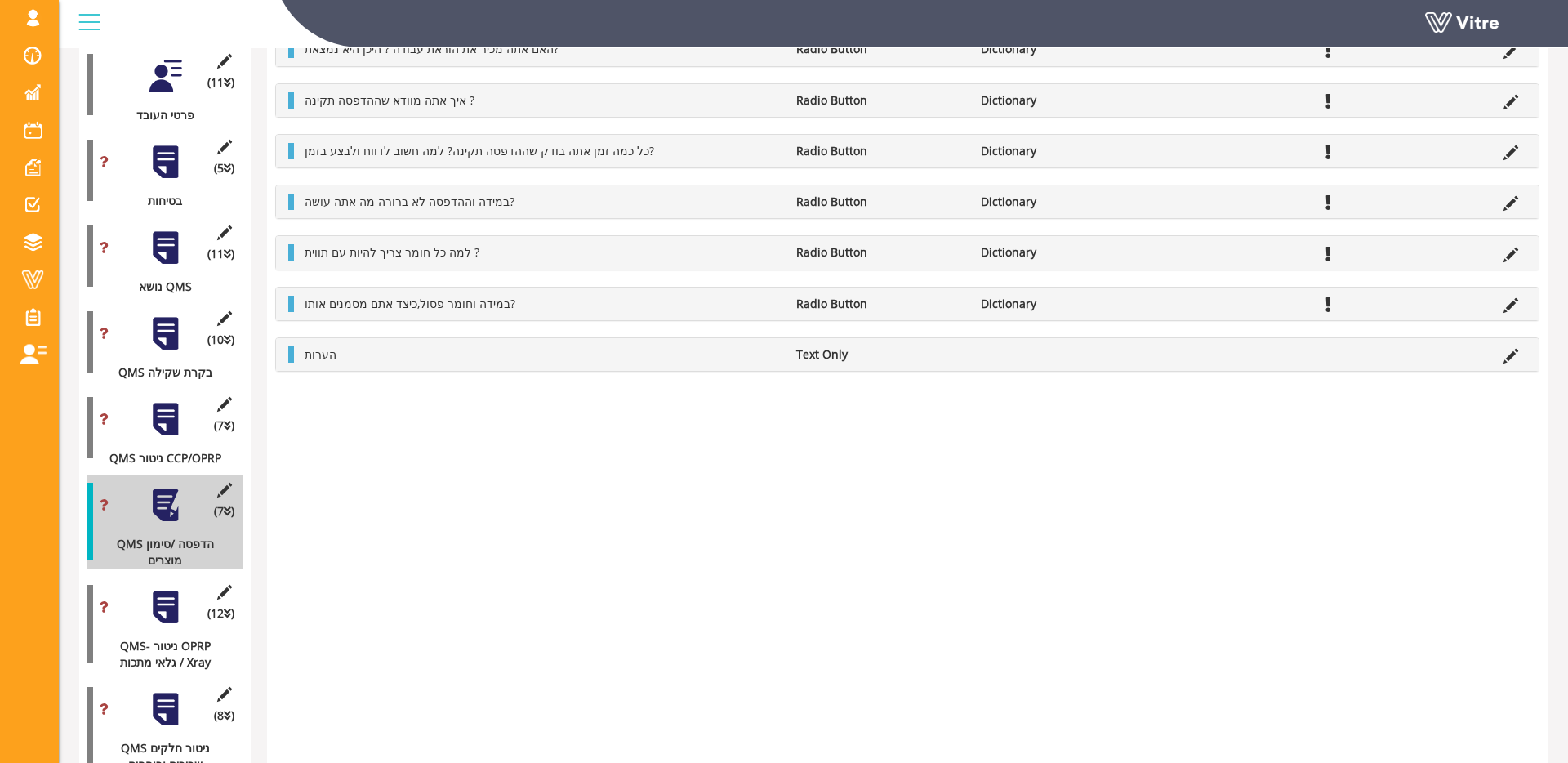
scroll to position [445, 0]
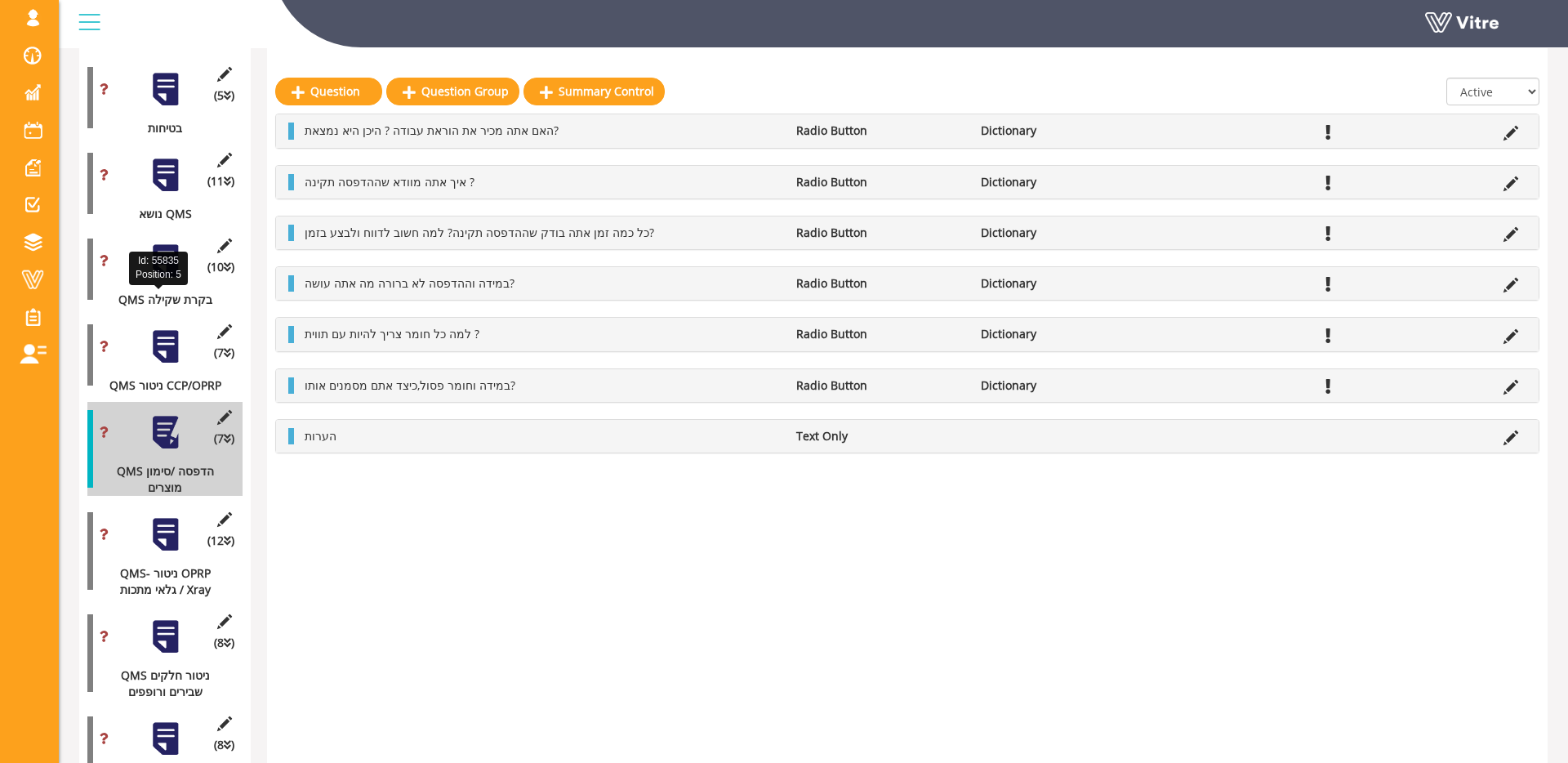
click at [178, 285] on div "(10 ) QMS בקרת שקילה" at bounding box center [164, 268] width 155 height 77
click at [160, 162] on div at bounding box center [165, 175] width 36 height 36
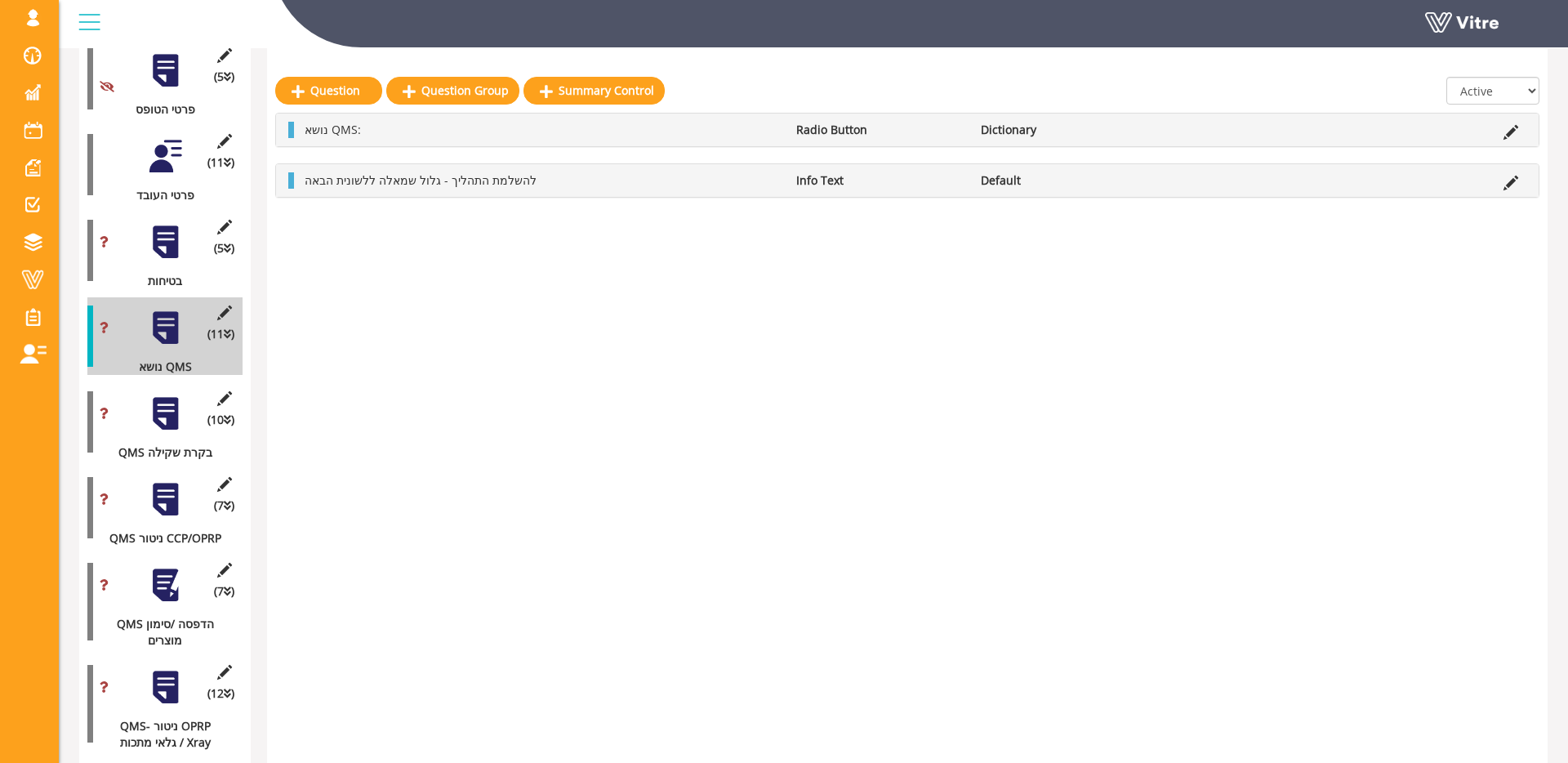
scroll to position [291, 0]
drag, startPoint x: 133, startPoint y: 374, endPoint x: 222, endPoint y: 375, distance: 89.0
drag, startPoint x: 217, startPoint y: 369, endPoint x: 200, endPoint y: 368, distance: 17.0
click at [217, 369] on div "נושא QMS" at bounding box center [159, 367] width 143 height 16
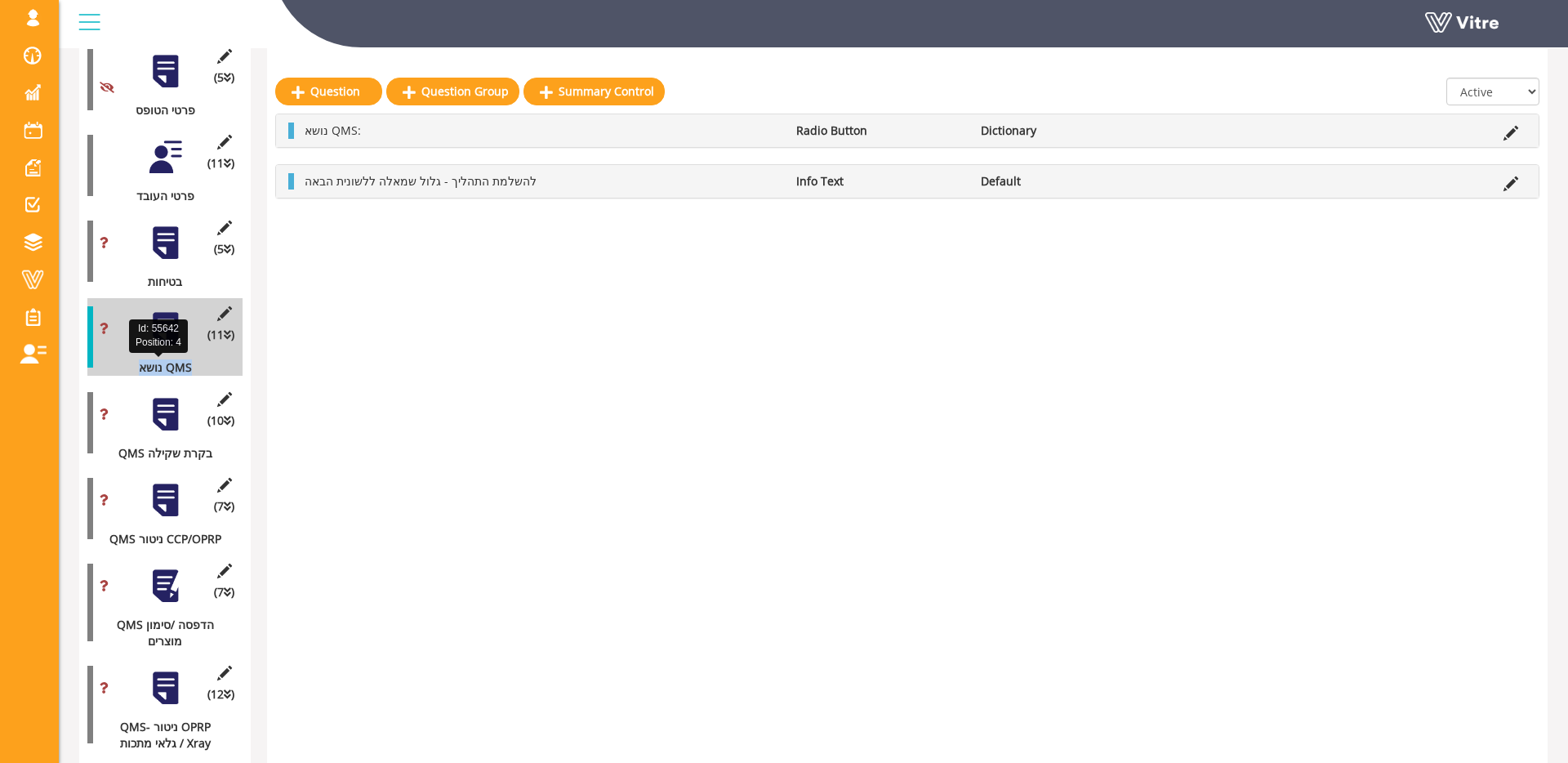
drag, startPoint x: 125, startPoint y: 367, endPoint x: 194, endPoint y: 370, distance: 69.1
click at [194, 370] on div "נושא QMS" at bounding box center [159, 367] width 143 height 16
drag, startPoint x: 138, startPoint y: 367, endPoint x: 187, endPoint y: 369, distance: 49.0
click at [187, 369] on div "נושא QMS" at bounding box center [159, 367] width 143 height 16
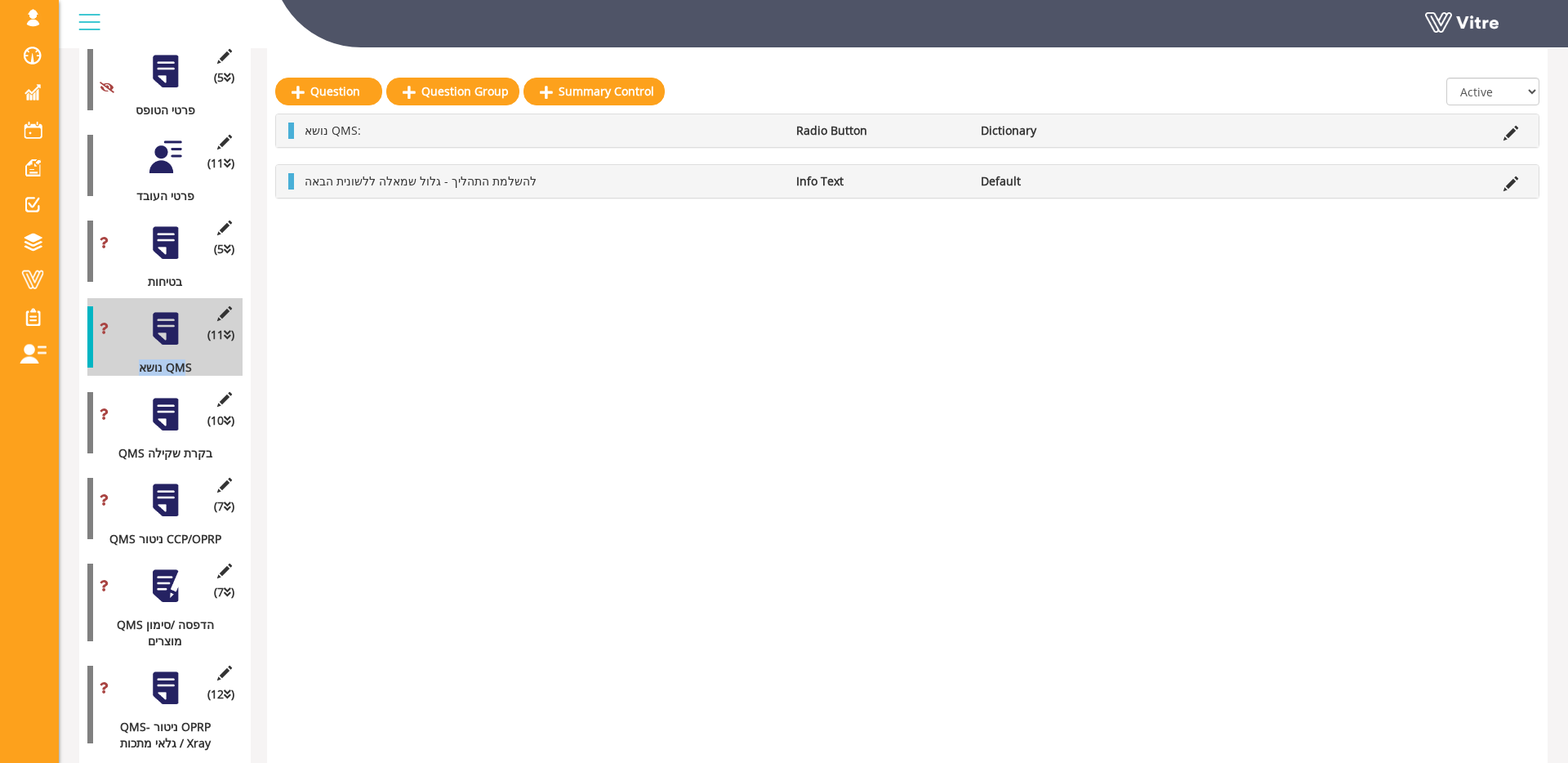
drag, startPoint x: 170, startPoint y: 356, endPoint x: 146, endPoint y: 363, distance: 25.0
click at [170, 356] on div "(11 ) נושא QMS" at bounding box center [164, 336] width 155 height 77
drag, startPoint x: 131, startPoint y: 370, endPoint x: 366, endPoint y: 411, distance: 238.5
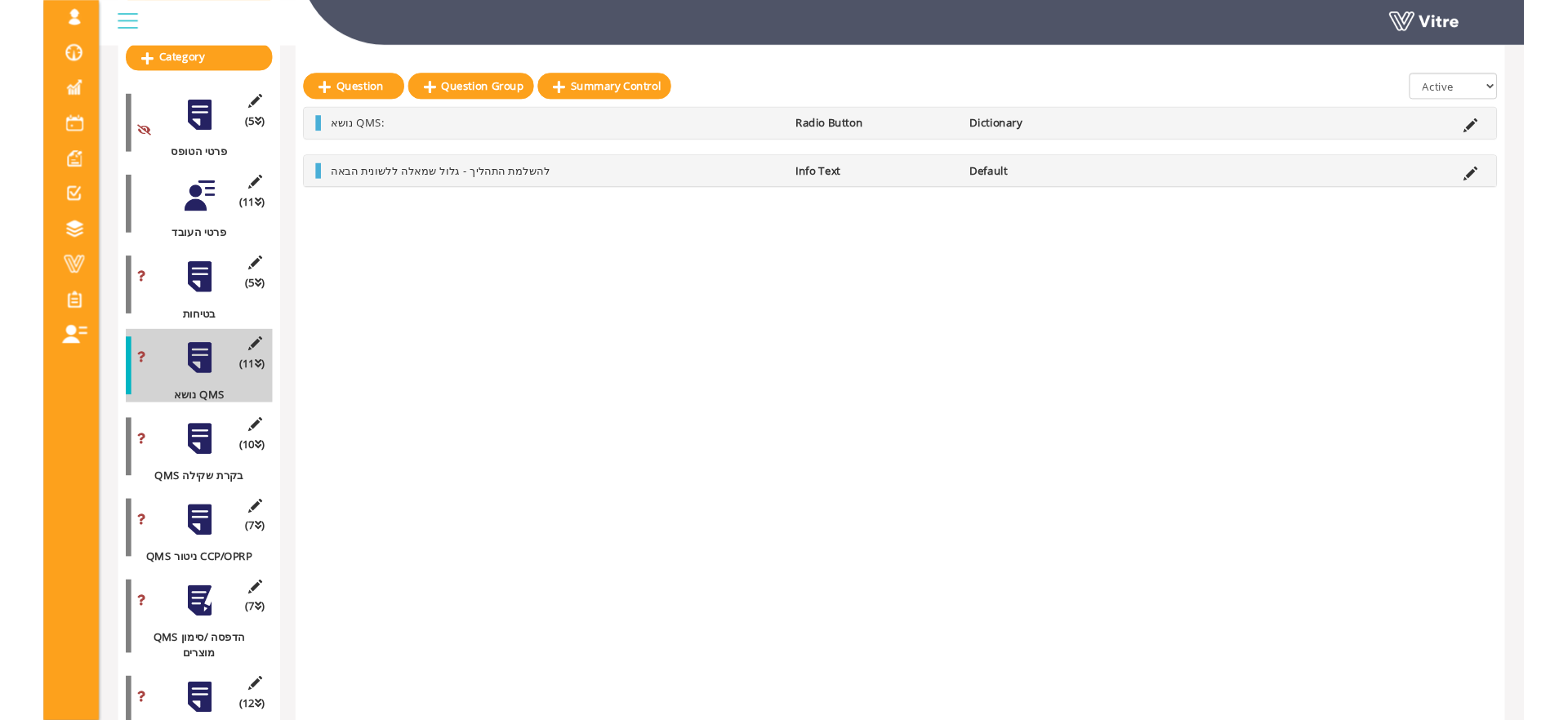
scroll to position [240, 0]
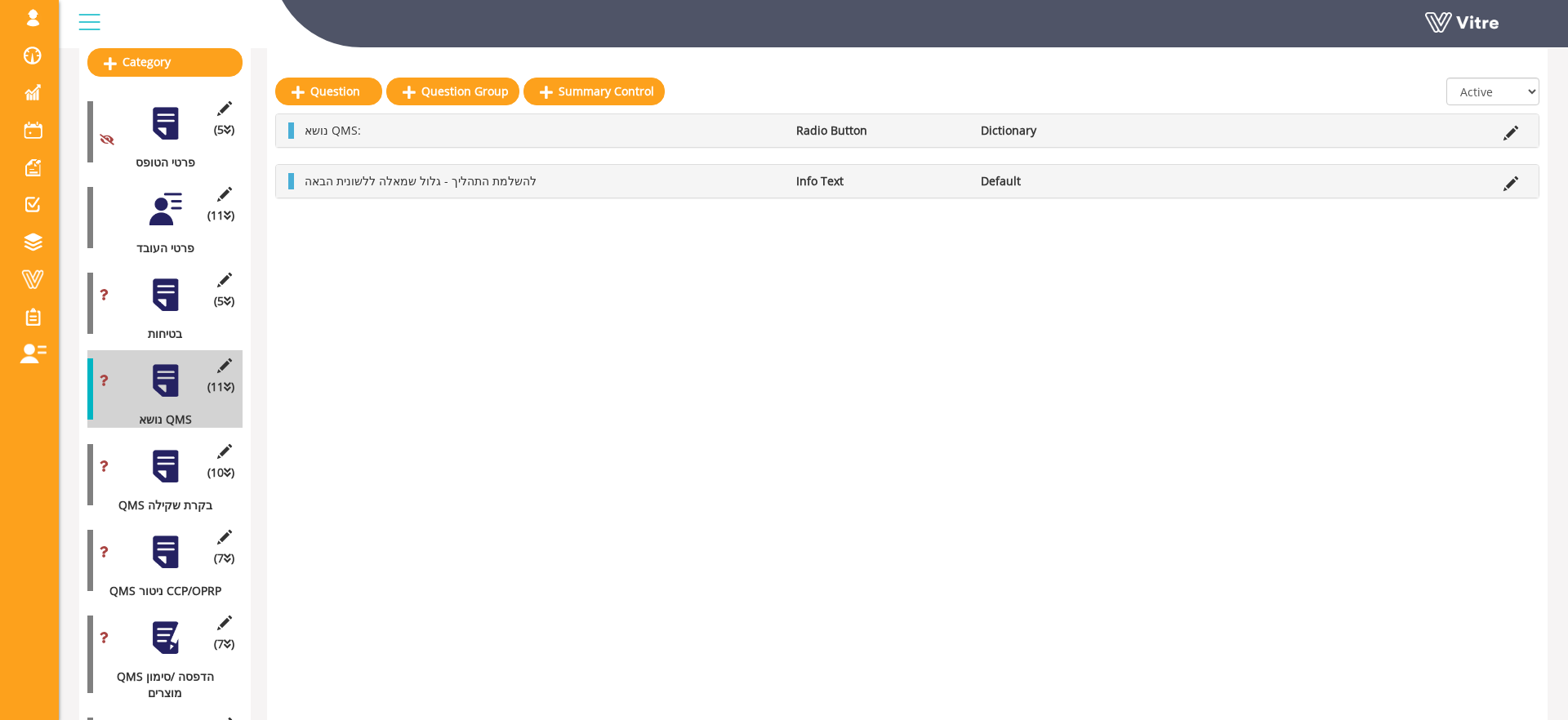
click at [173, 455] on div at bounding box center [165, 466] width 36 height 36
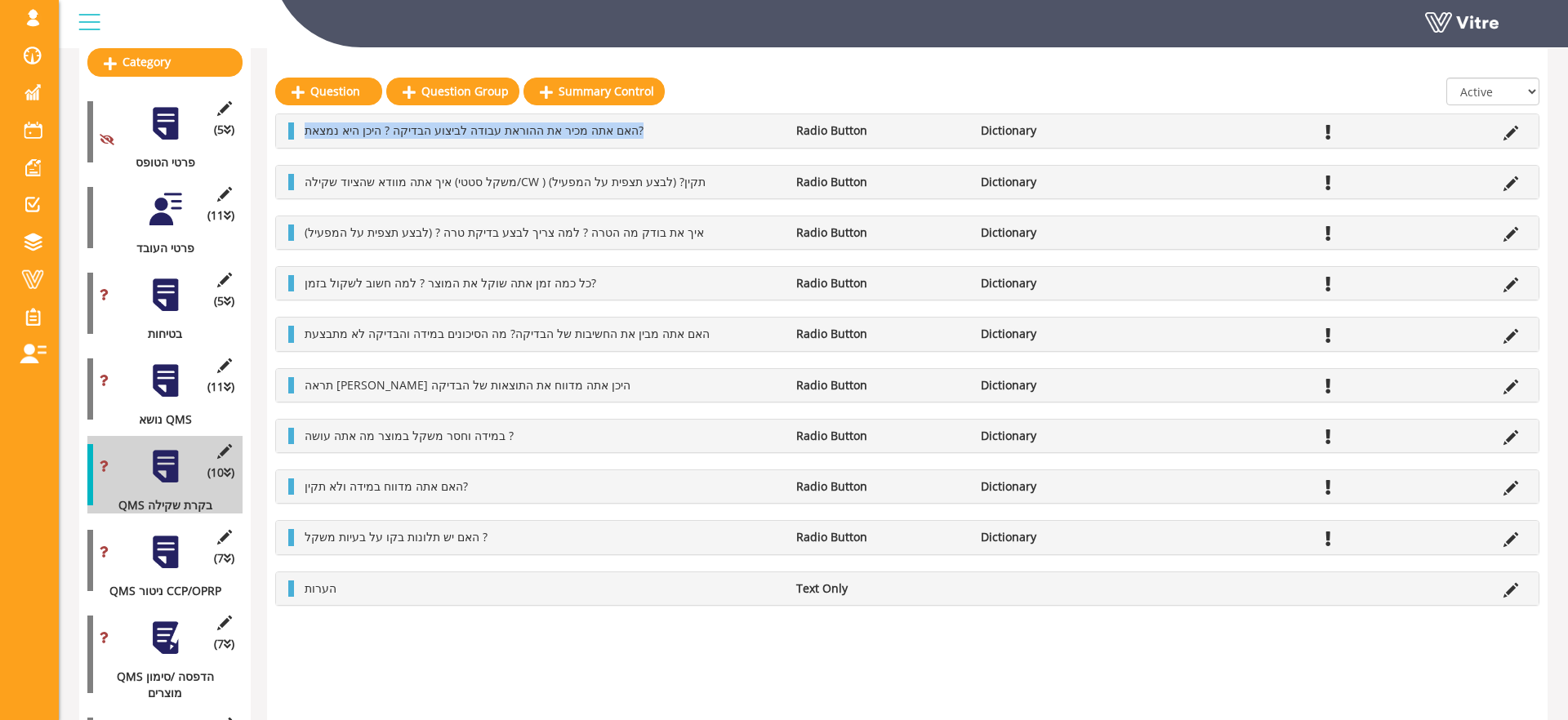
drag, startPoint x: 299, startPoint y: 132, endPoint x: 712, endPoint y: 131, distance: 413.0
click at [687, 132] on li "האם אתה מכיר את ההוראת עבודה לביצוע הבדיקה ? היכן היא נמצאת?" at bounding box center [541, 130] width 492 height 16
click at [714, 132] on li "האם אתה מכיר את ההוראת עבודה לביצוע הבדיקה ? היכן היא נמצאת?" at bounding box center [541, 130] width 492 height 16
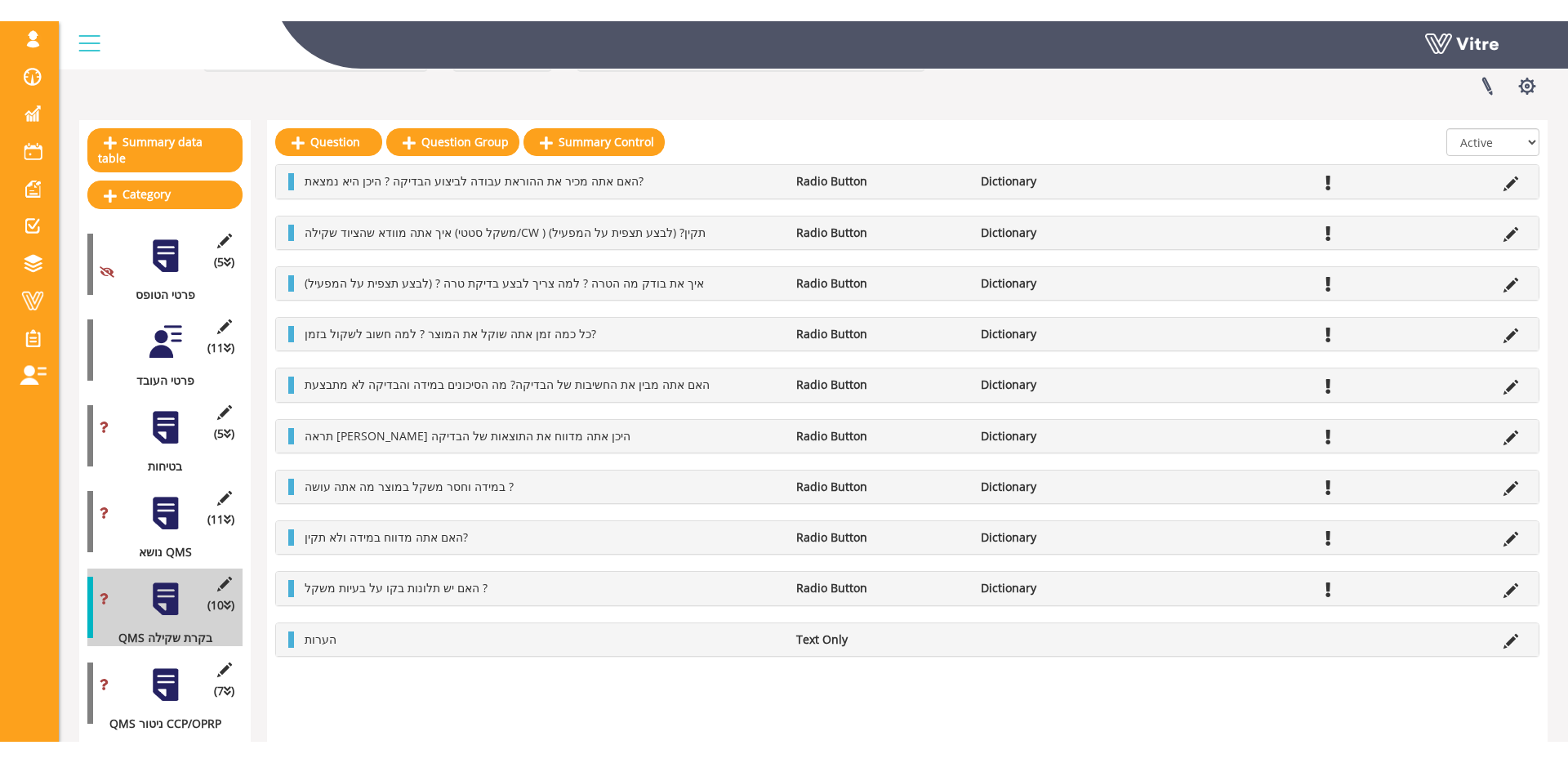
scroll to position [138, 0]
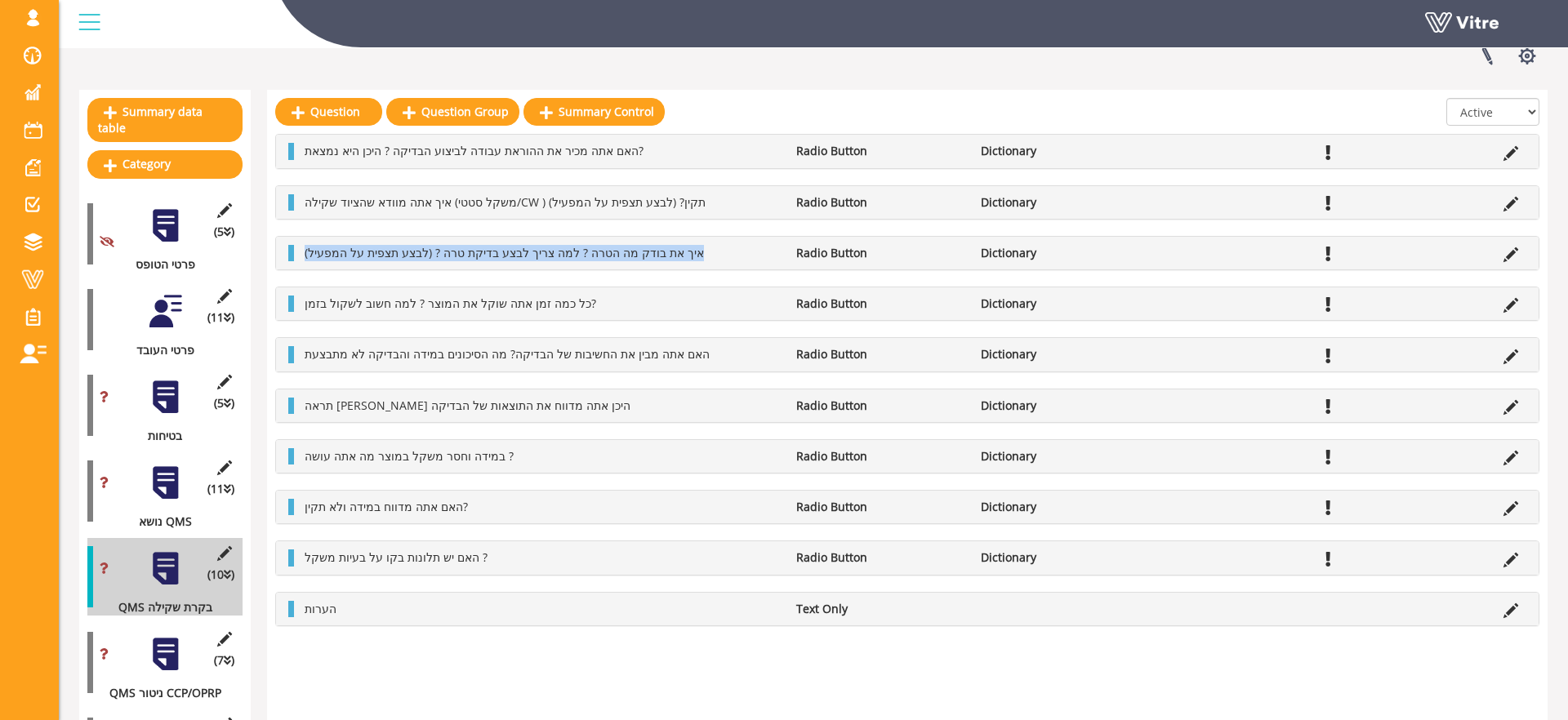
drag, startPoint x: 295, startPoint y: 250, endPoint x: 726, endPoint y: 250, distance: 431.0
click at [724, 251] on li "איך את בודק מה הטרה ? למה צריך לבצע בדיקת טרה ? (לבצע תצפית על המפעיל)" at bounding box center [541, 252] width 492 height 16
click at [726, 250] on li "איך את בודק מה הטרה ? למה צריך לבצע בדיקת טרה ? (לבצע תצפית על המפעיל)" at bounding box center [541, 252] width 492 height 16
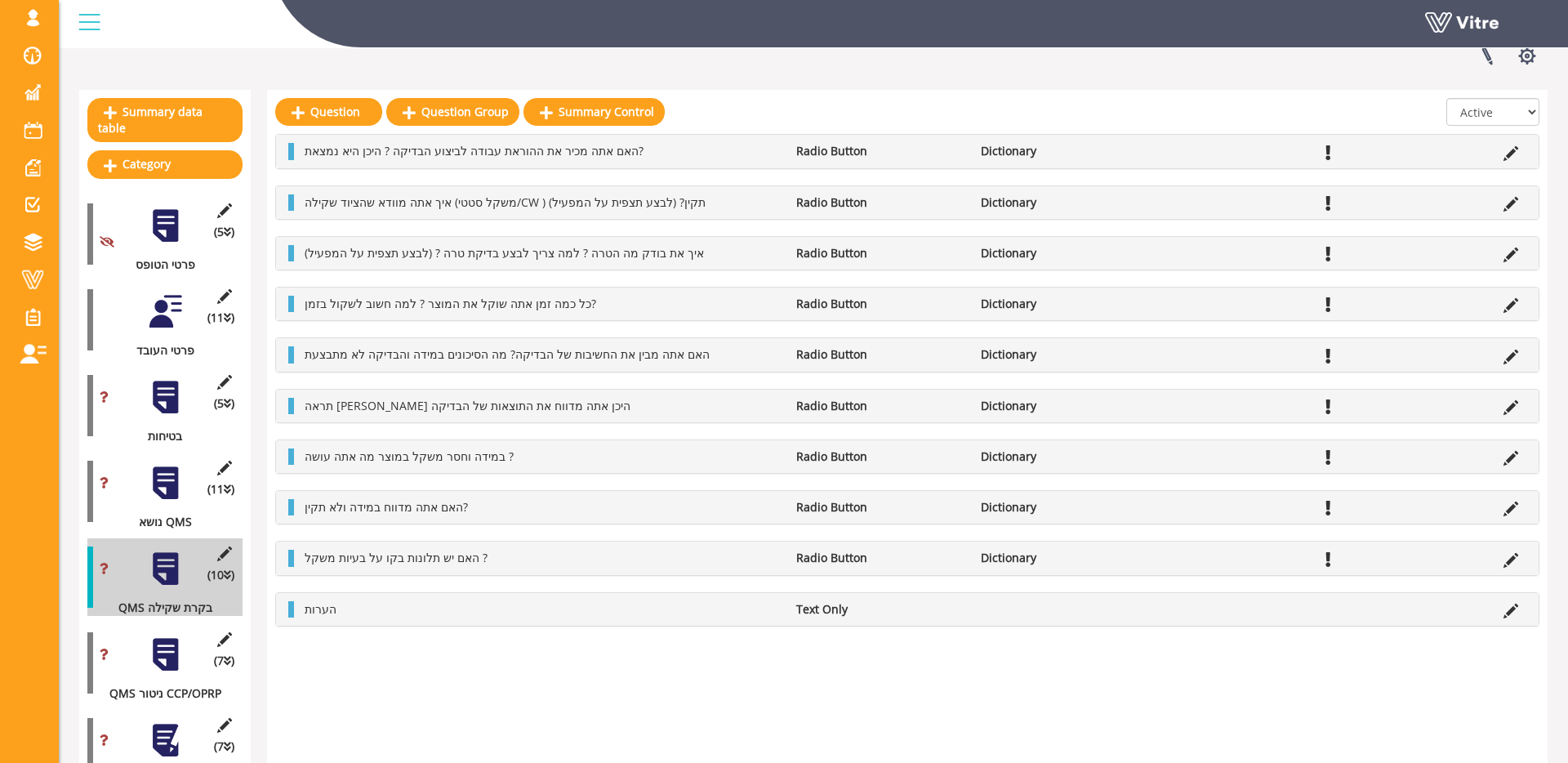
click at [180, 297] on div at bounding box center [165, 311] width 36 height 36
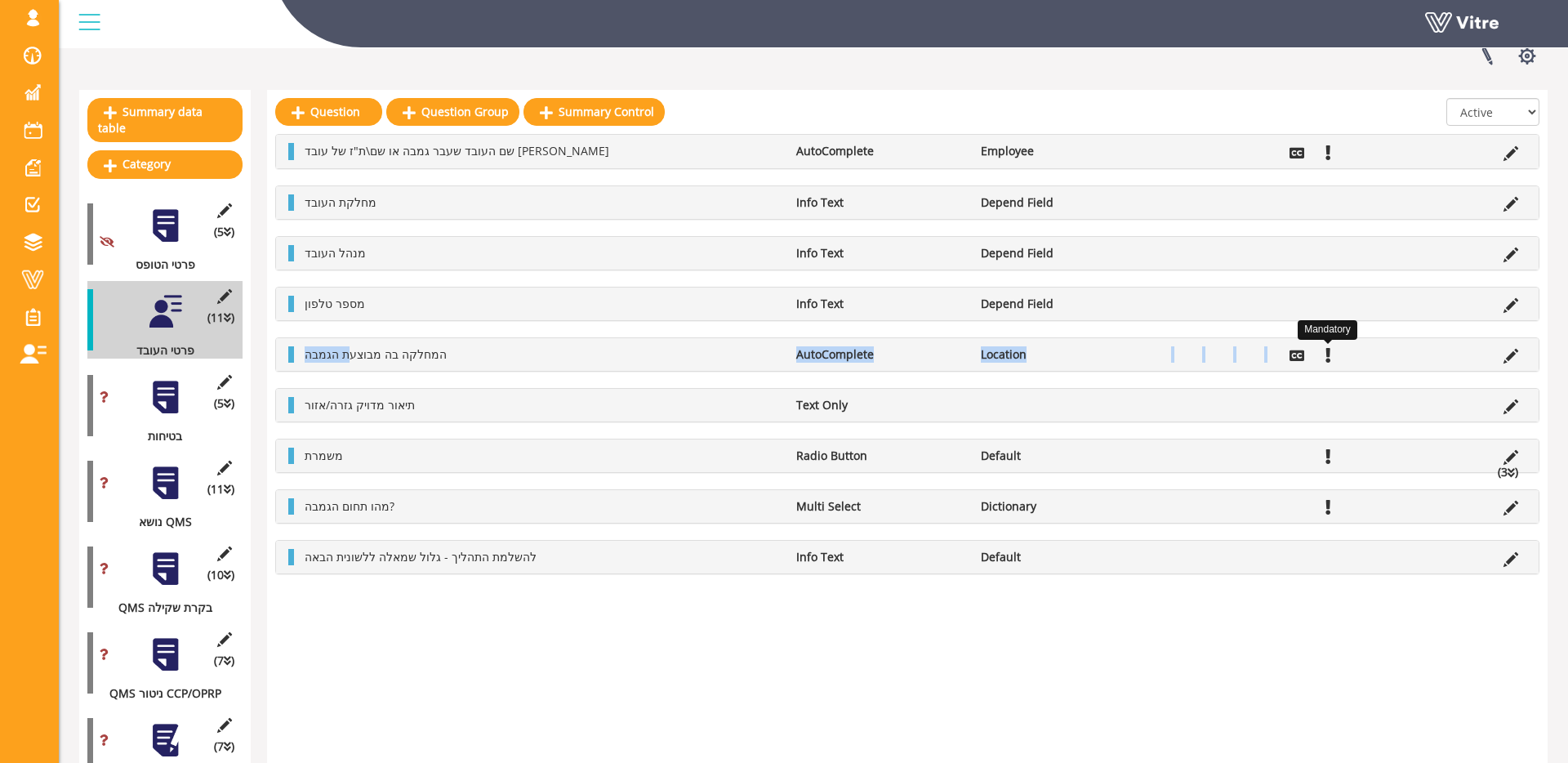
drag, startPoint x: 350, startPoint y: 348, endPoint x: 1343, endPoint y: 350, distance: 993.0
click at [1337, 350] on ul "המחלקה בה מבוצעת הגמבה AutoComplete Location" at bounding box center [911, 354] width 1230 height 16
click at [1347, 356] on li at bounding box center [1358, 354] width 31 height 16
click at [159, 564] on div at bounding box center [165, 568] width 36 height 36
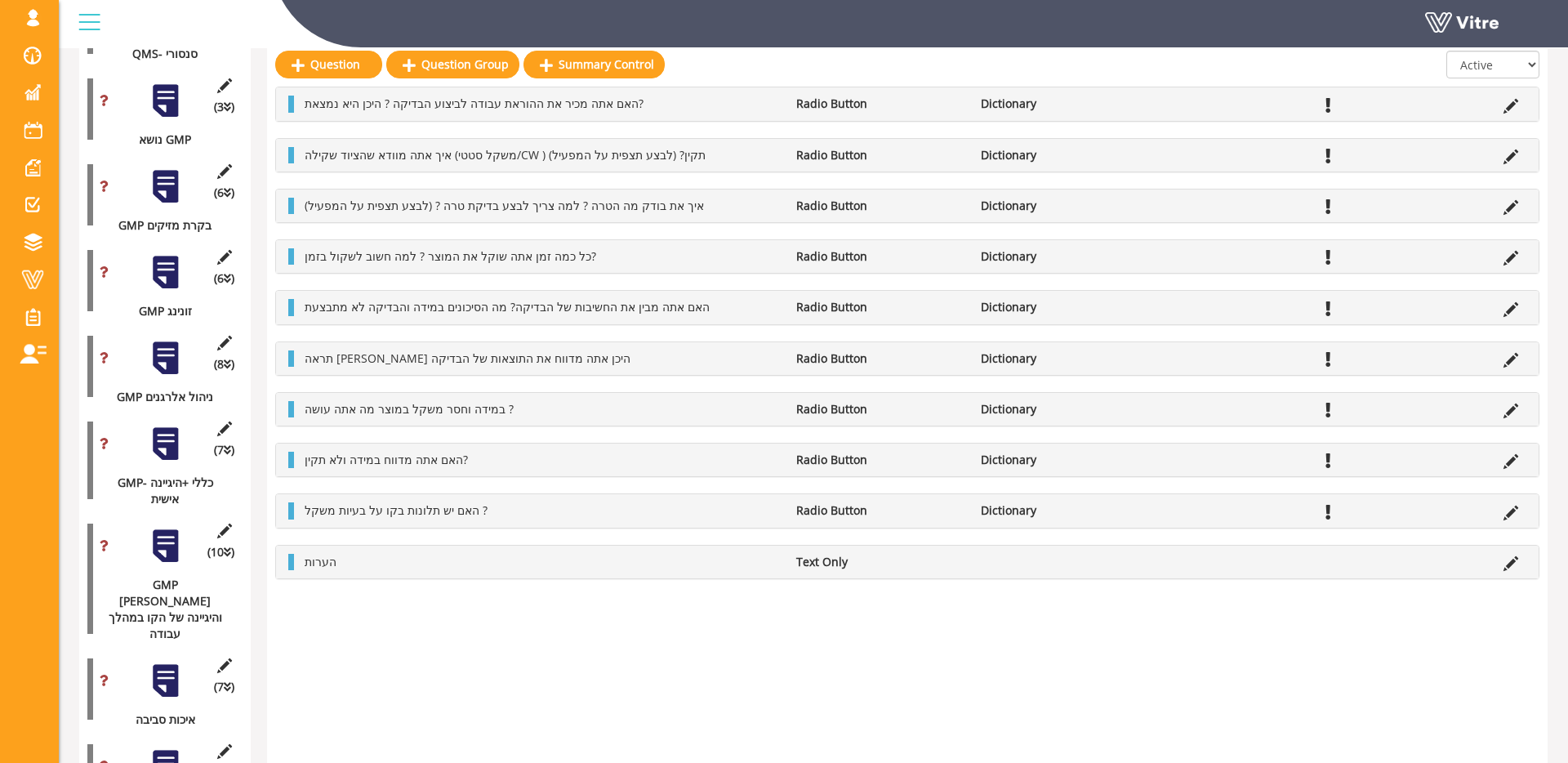
scroll to position [1274, 0]
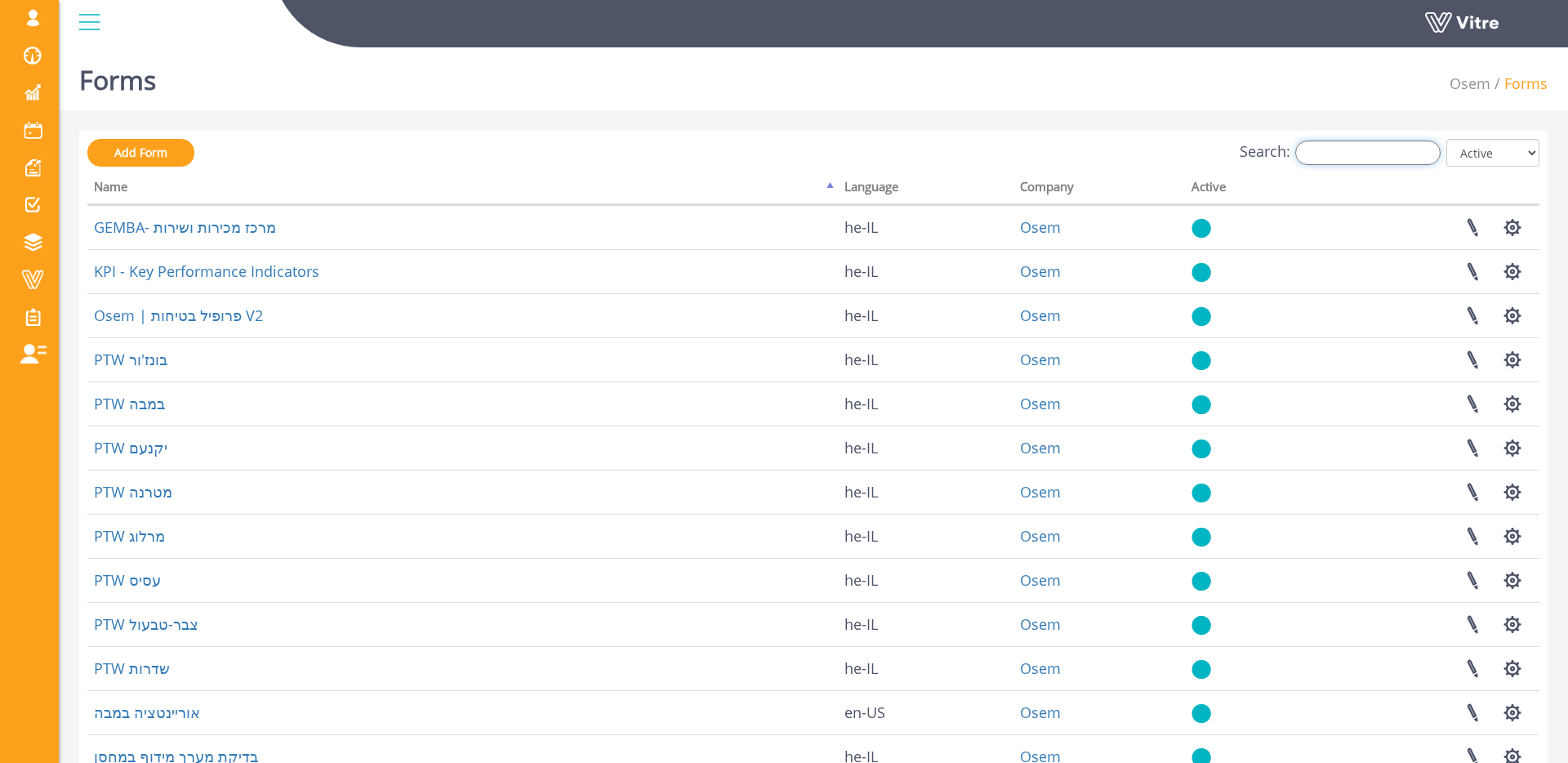
click at [1345, 155] on input "Search:" at bounding box center [1367, 153] width 145 height 25
type input ","
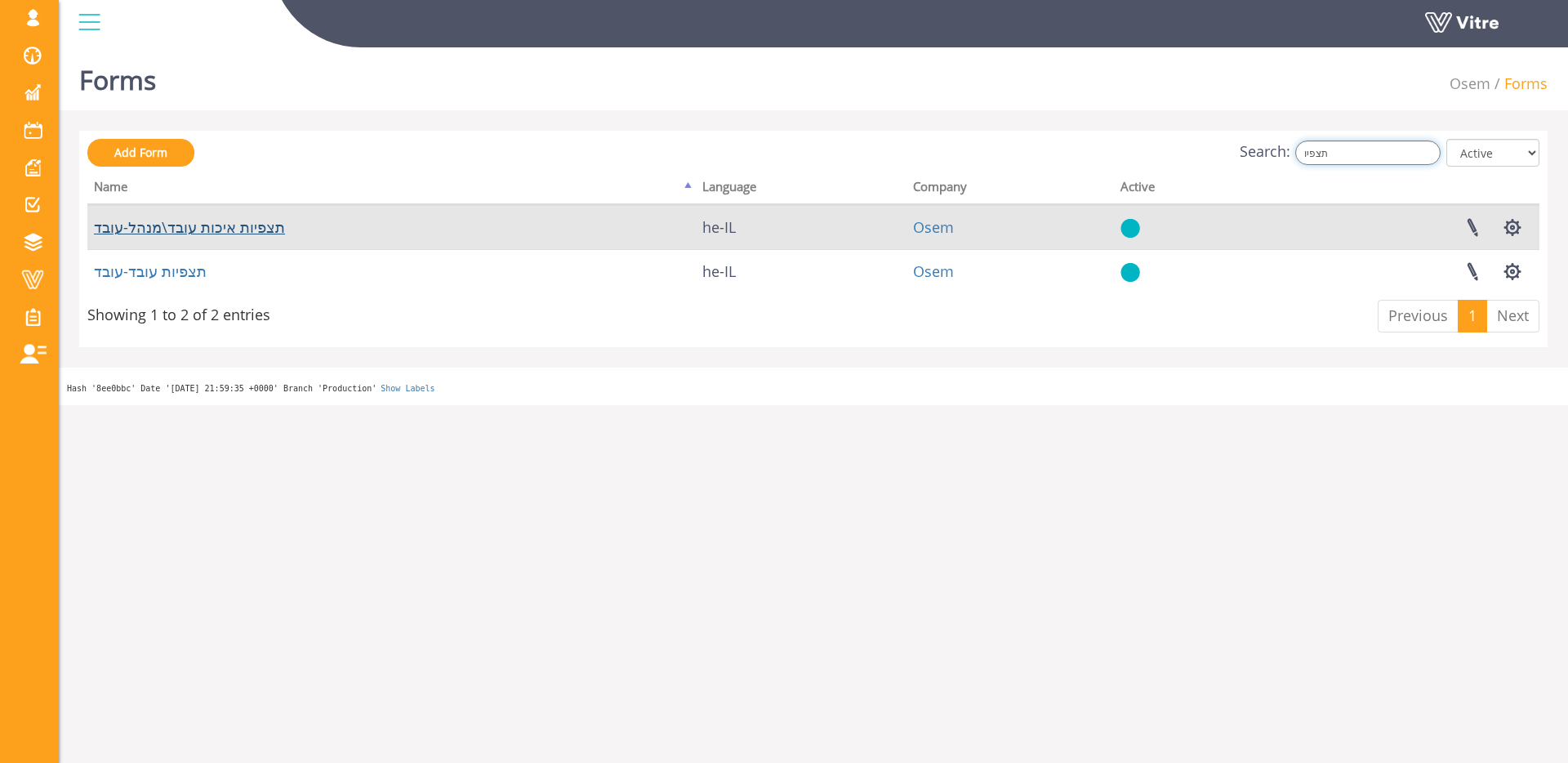
type input "תצפיו"
click at [217, 234] on link "תצפיות איכות עובד\מנהל-עובד" at bounding box center [189, 226] width 191 height 20
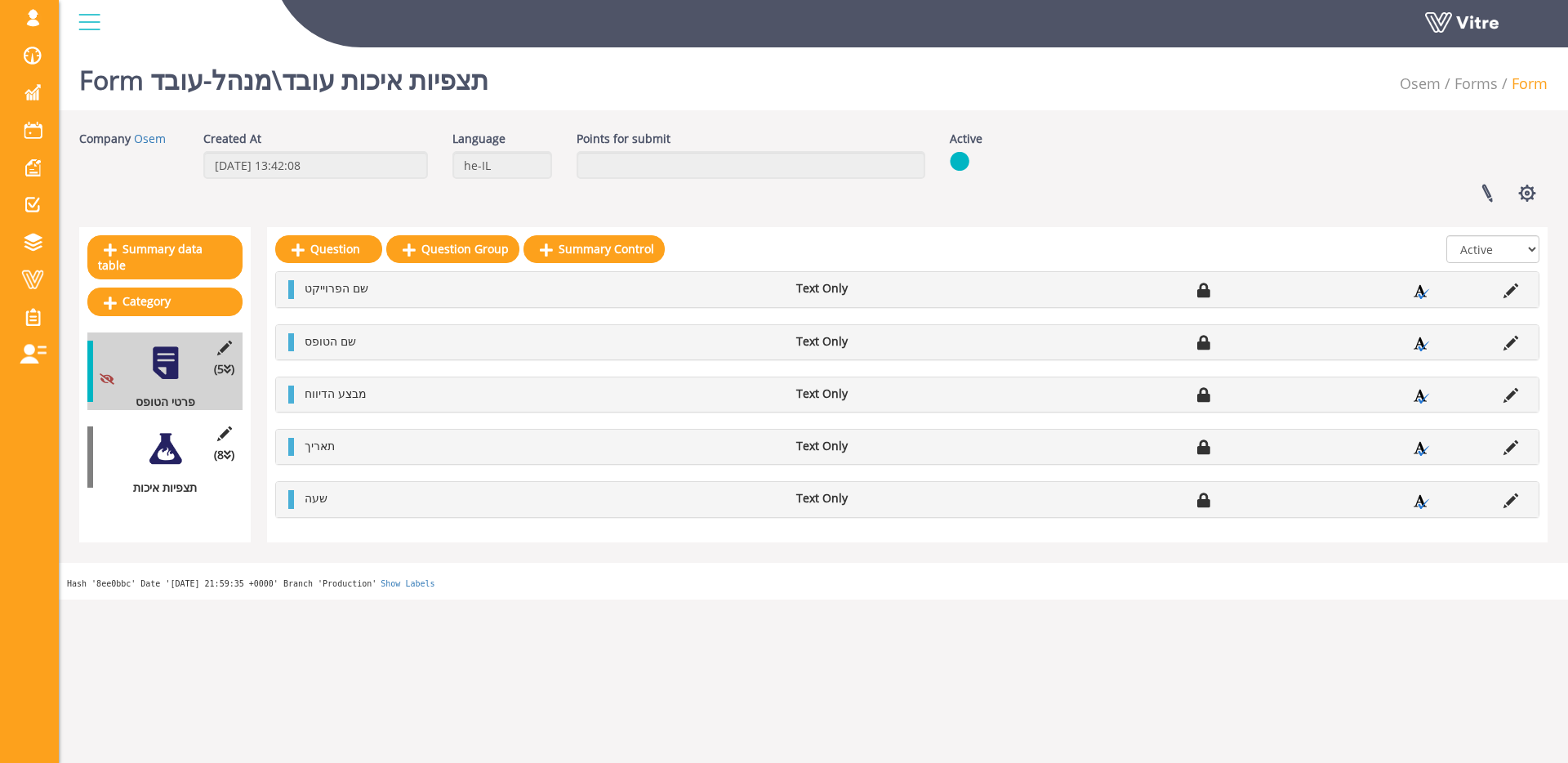
click at [173, 454] on div at bounding box center [165, 449] width 36 height 36
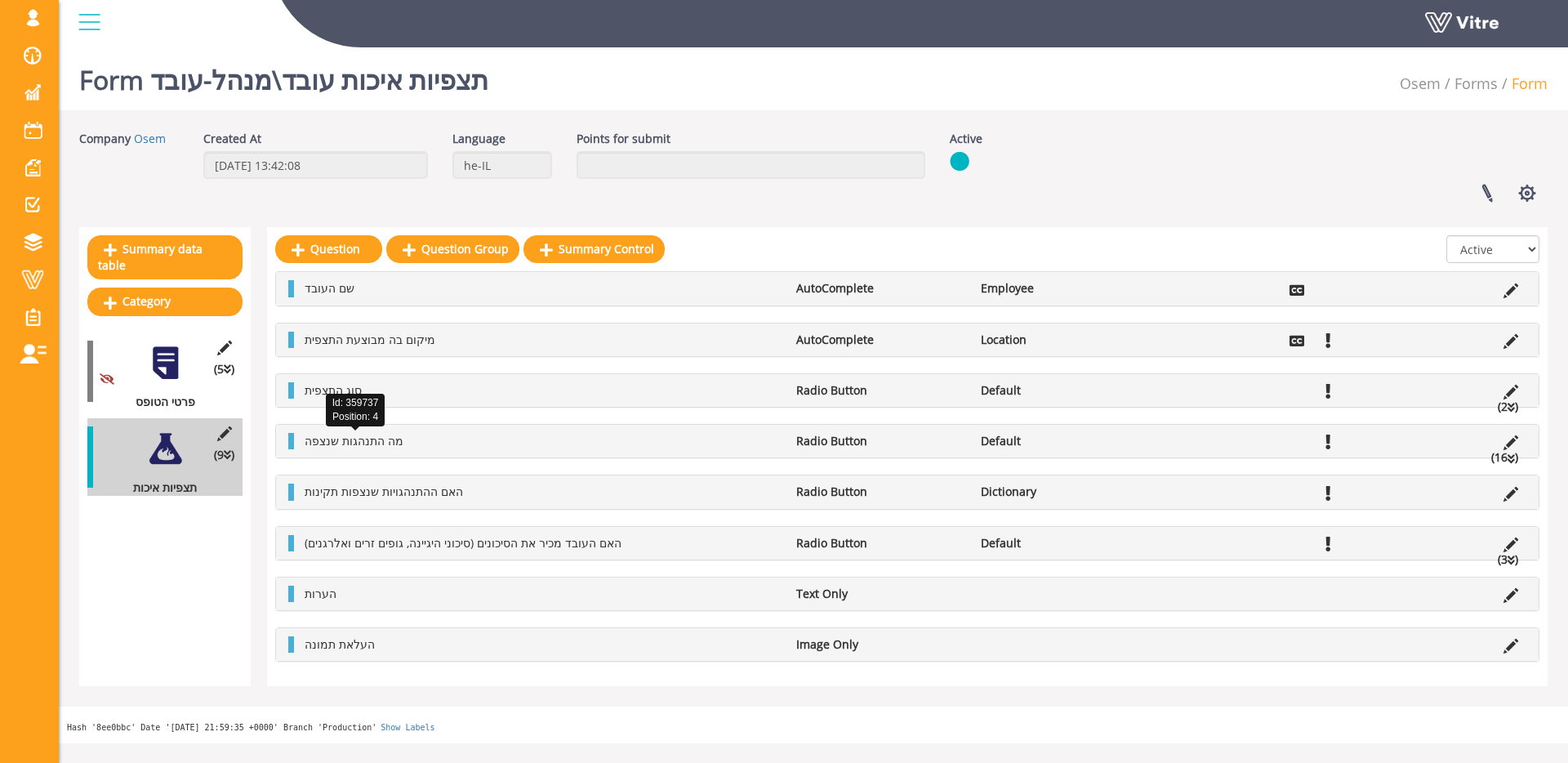
click at [333, 440] on span "מה התנהגות שנצפה" at bounding box center [353, 440] width 98 height 15
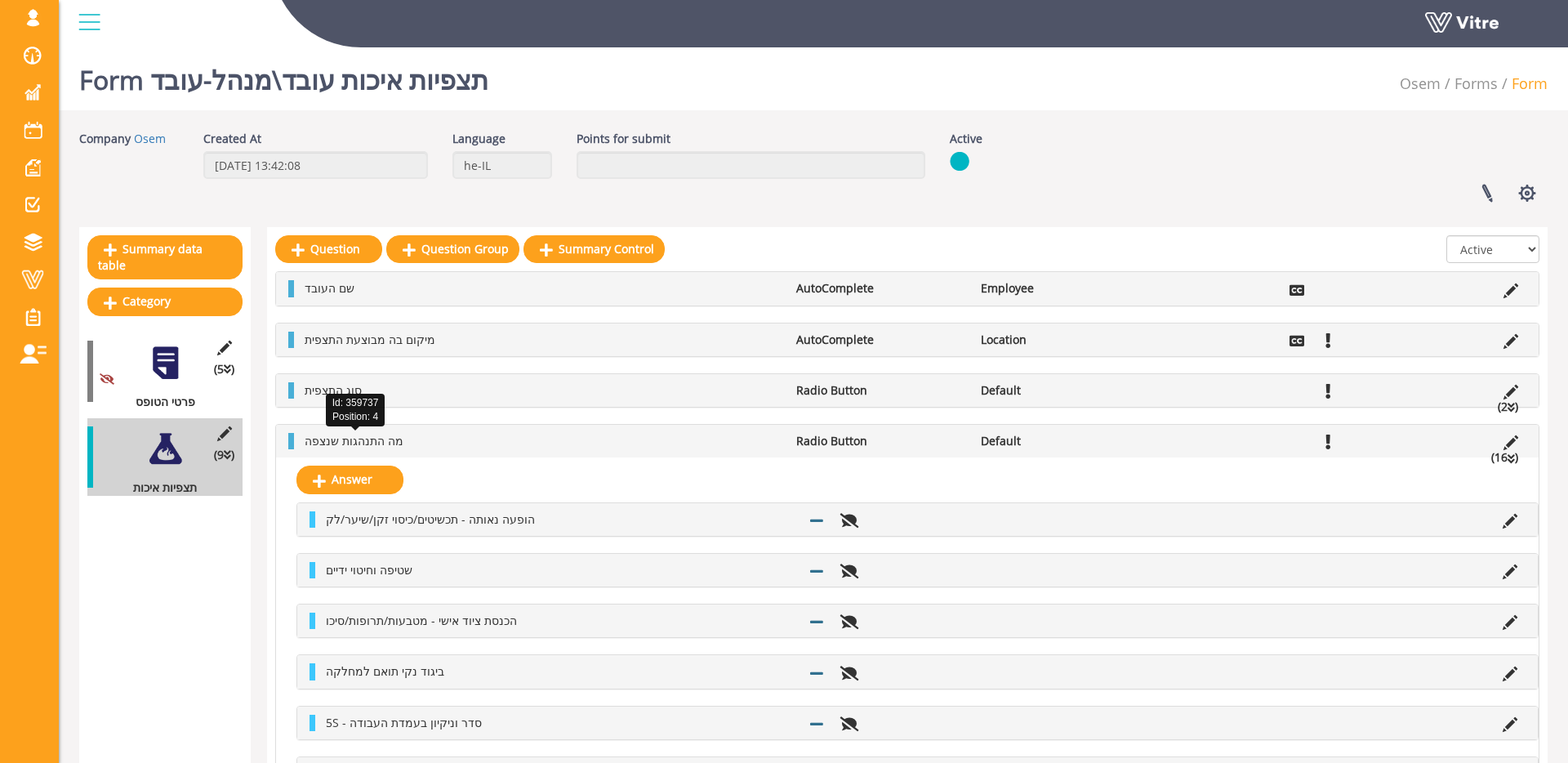
click at [333, 440] on span "מה התנהגות שנצפה" at bounding box center [353, 440] width 98 height 15
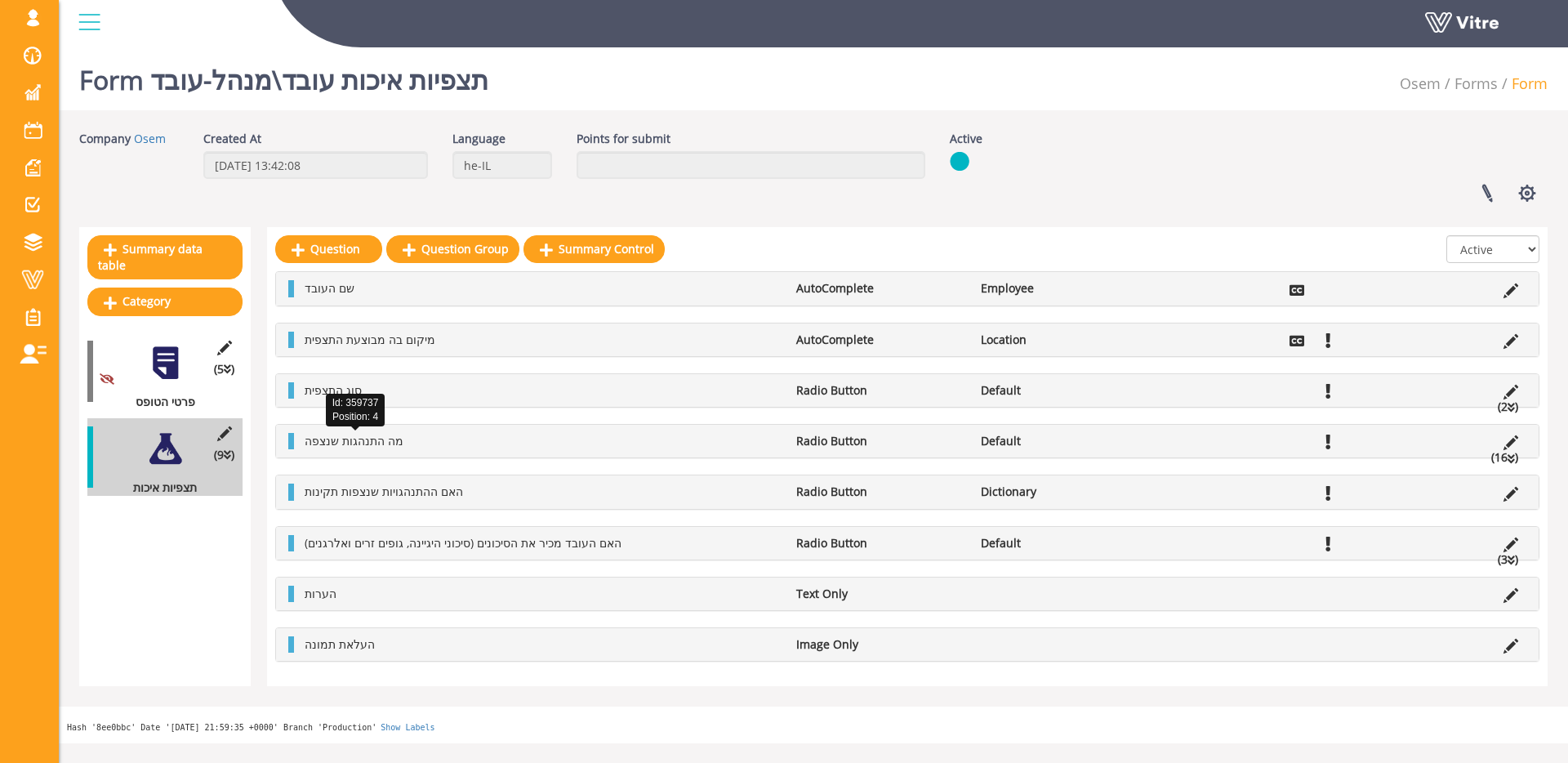
click at [334, 440] on span "מה התנהגות שנצפה" at bounding box center [353, 440] width 98 height 15
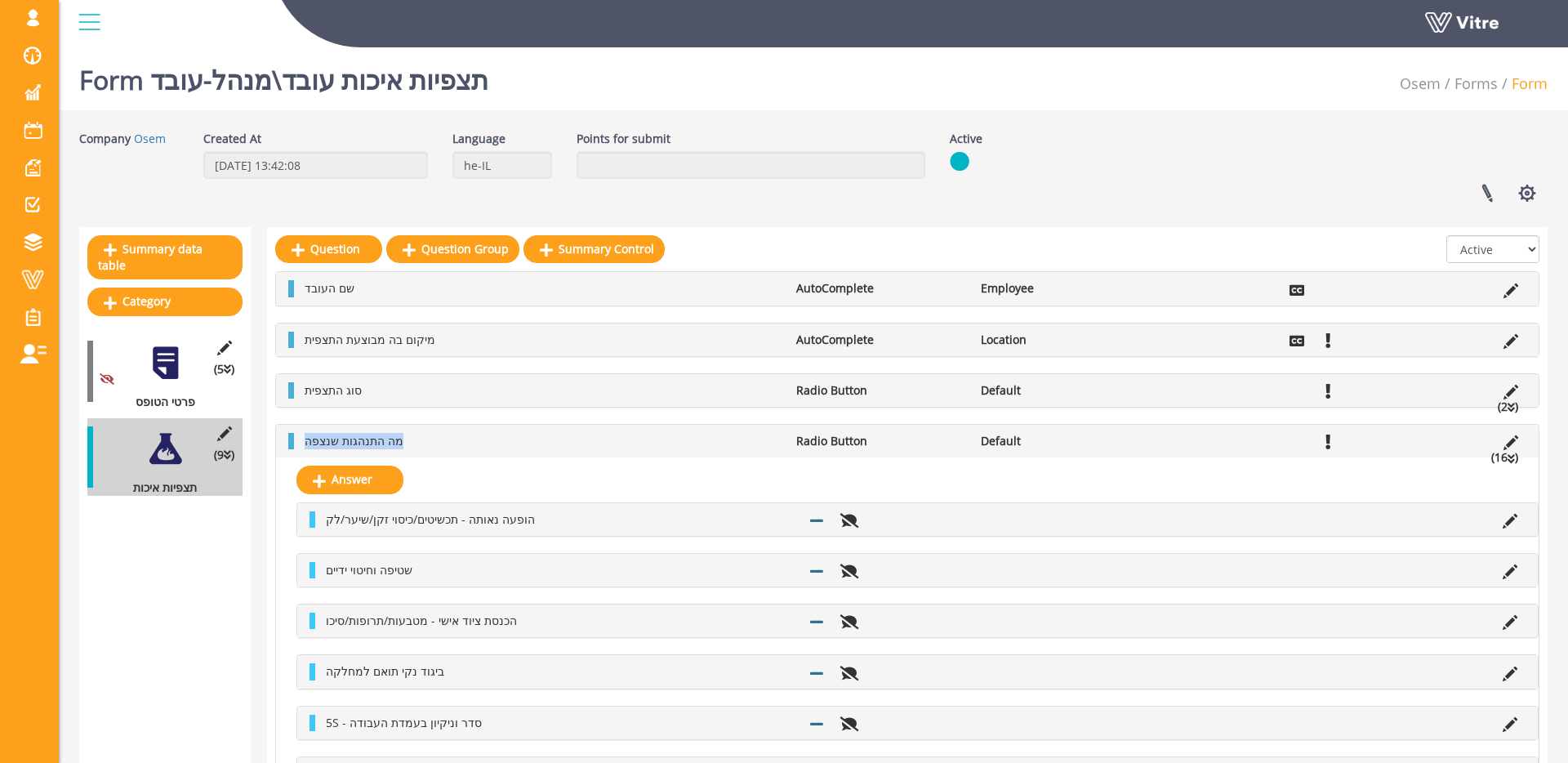
drag, startPoint x: 306, startPoint y: 442, endPoint x: 456, endPoint y: 442, distance: 150.0
click at [456, 442] on li "מה התנהגות שנצפה" at bounding box center [541, 440] width 492 height 16
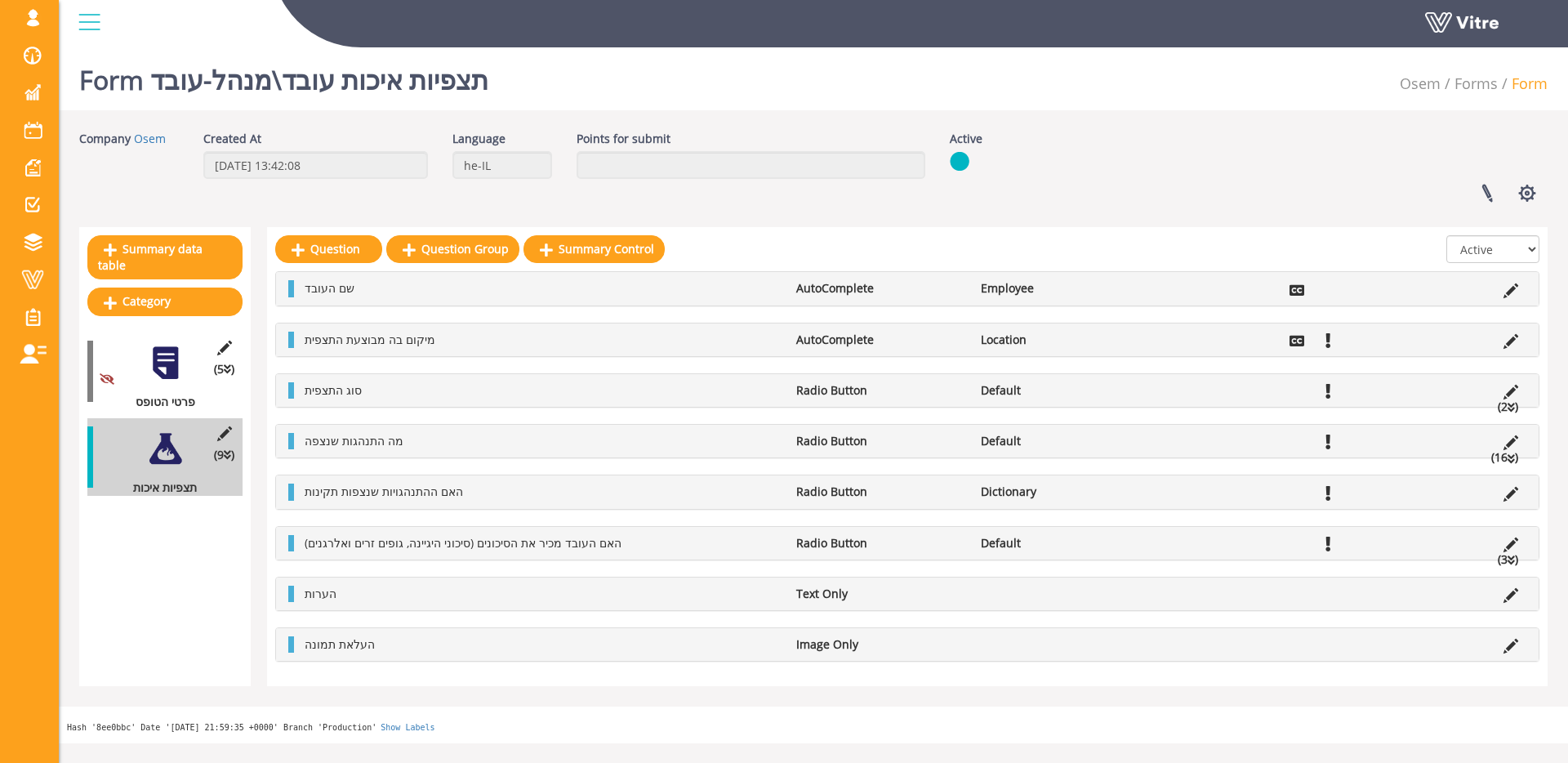
click at [421, 431] on div "מה התנהגות שנצפה Radio Button Default (16 )" at bounding box center [907, 441] width 1262 height 32
